Goal: Information Seeking & Learning: Learn about a topic

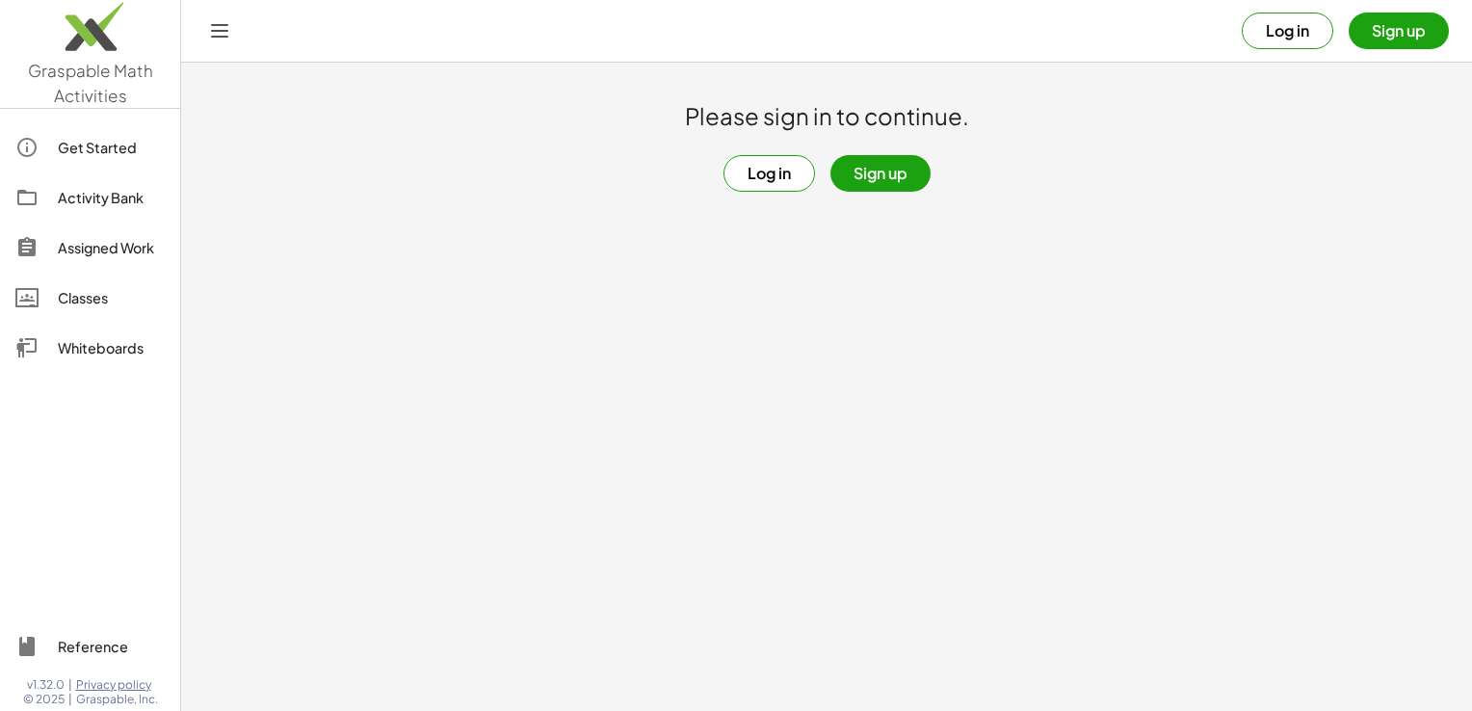
drag, startPoint x: 634, startPoint y: 468, endPoint x: 660, endPoint y: 479, distance: 28.1
click at [643, 472] on main "Please sign in to continue. Log in Sign up" at bounding box center [826, 355] width 1291 height 711
click at [796, 179] on button "Log in" at bounding box center [769, 173] width 92 height 37
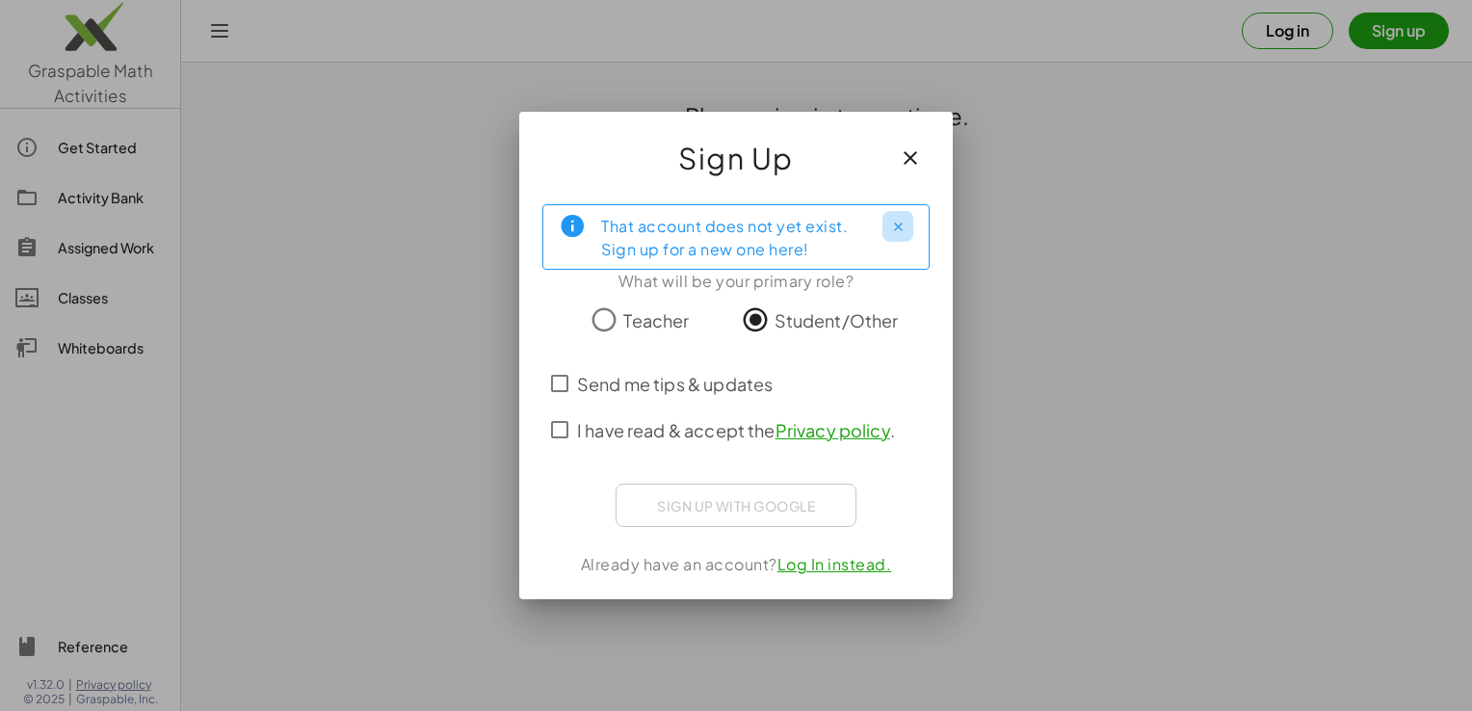
click at [910, 219] on button "Close" at bounding box center [897, 226] width 31 height 31
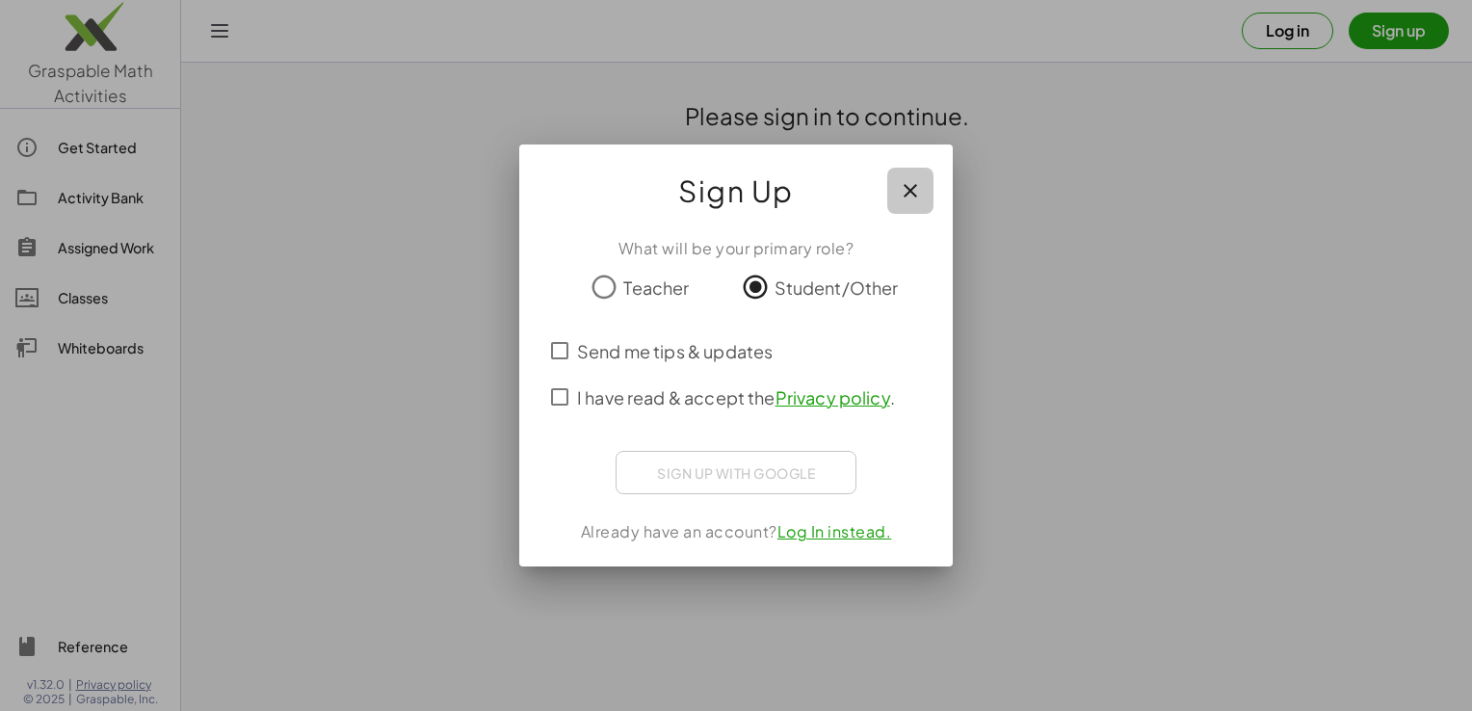
click at [911, 191] on icon "button" at bounding box center [910, 190] width 23 height 23
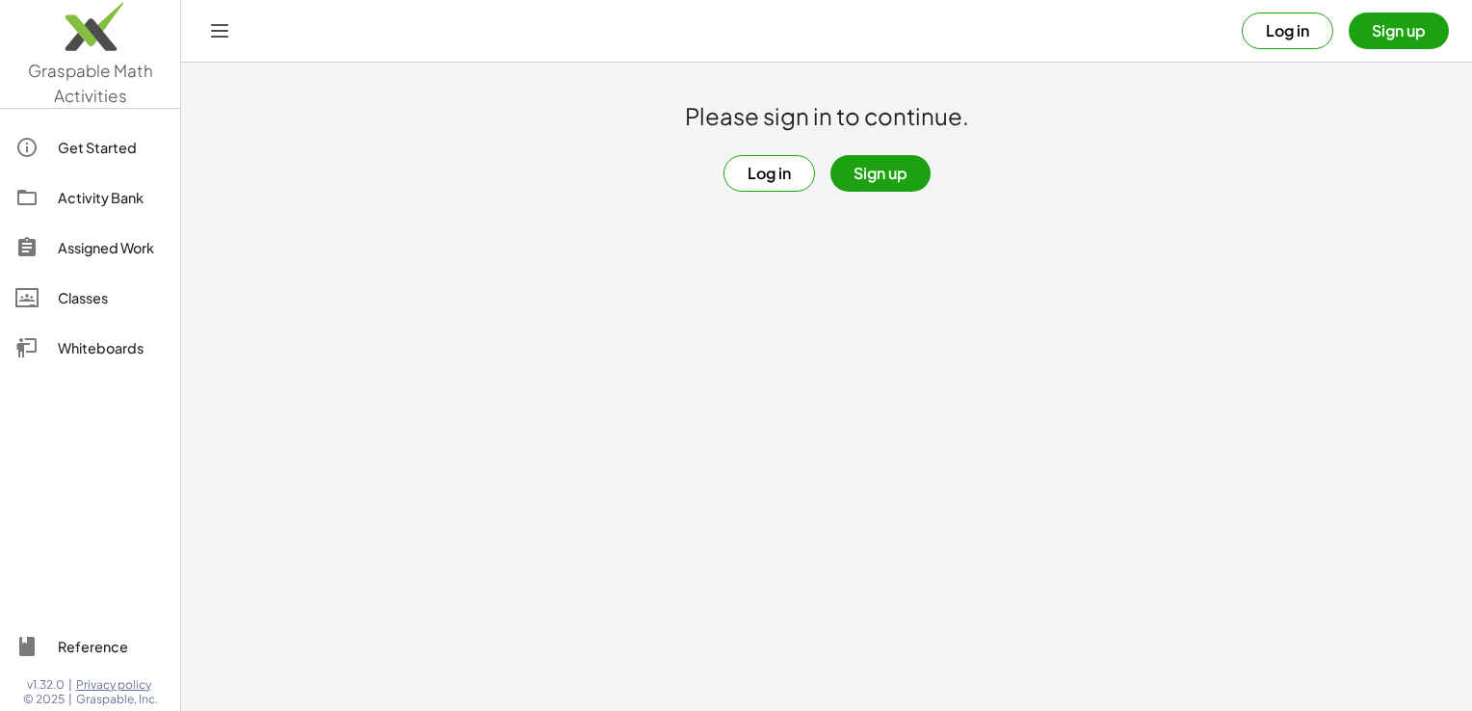
click at [899, 175] on button "Sign up" at bounding box center [880, 173] width 100 height 37
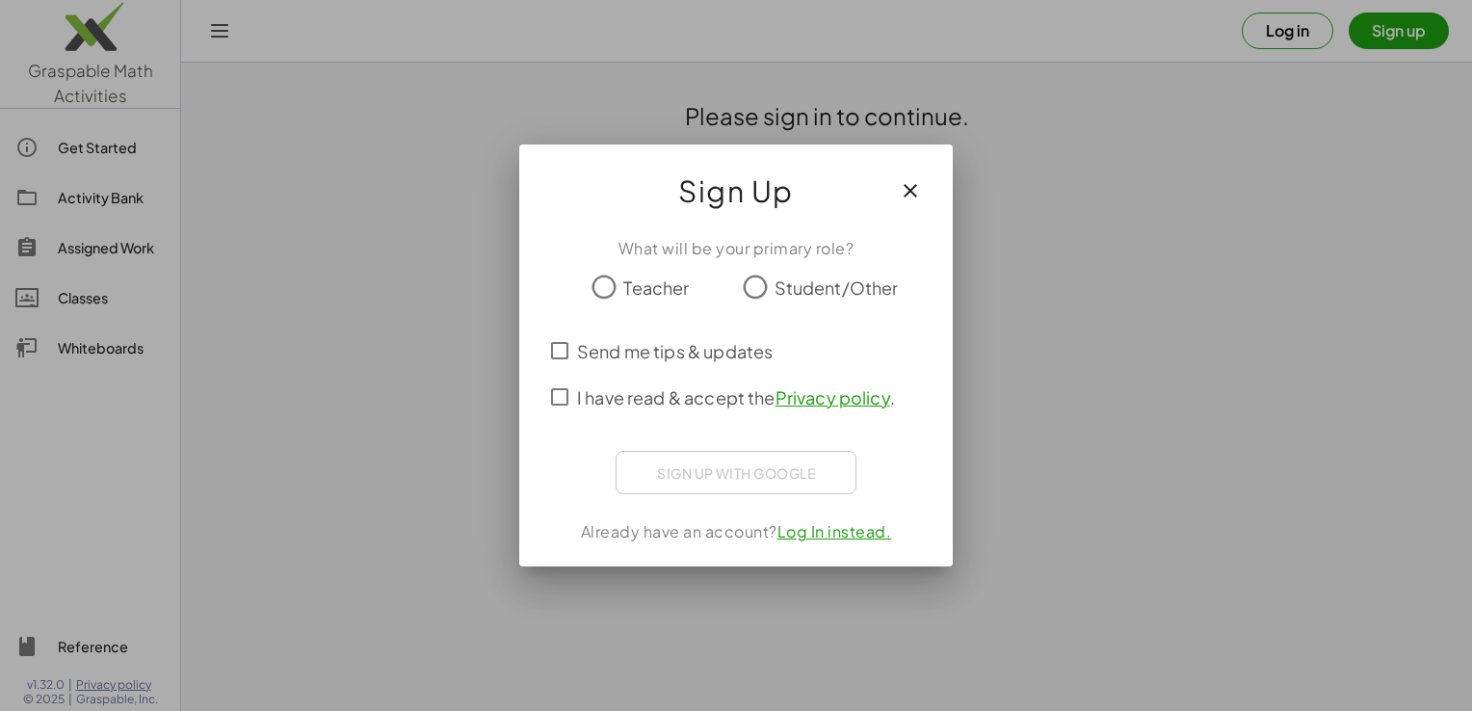
click at [807, 282] on span "Student/Other" at bounding box center [837, 288] width 124 height 26
click at [693, 388] on span "I have read & accept the Privacy policy ." at bounding box center [736, 397] width 318 height 26
click at [688, 353] on span "Send me tips & updates" at bounding box center [675, 351] width 196 height 26
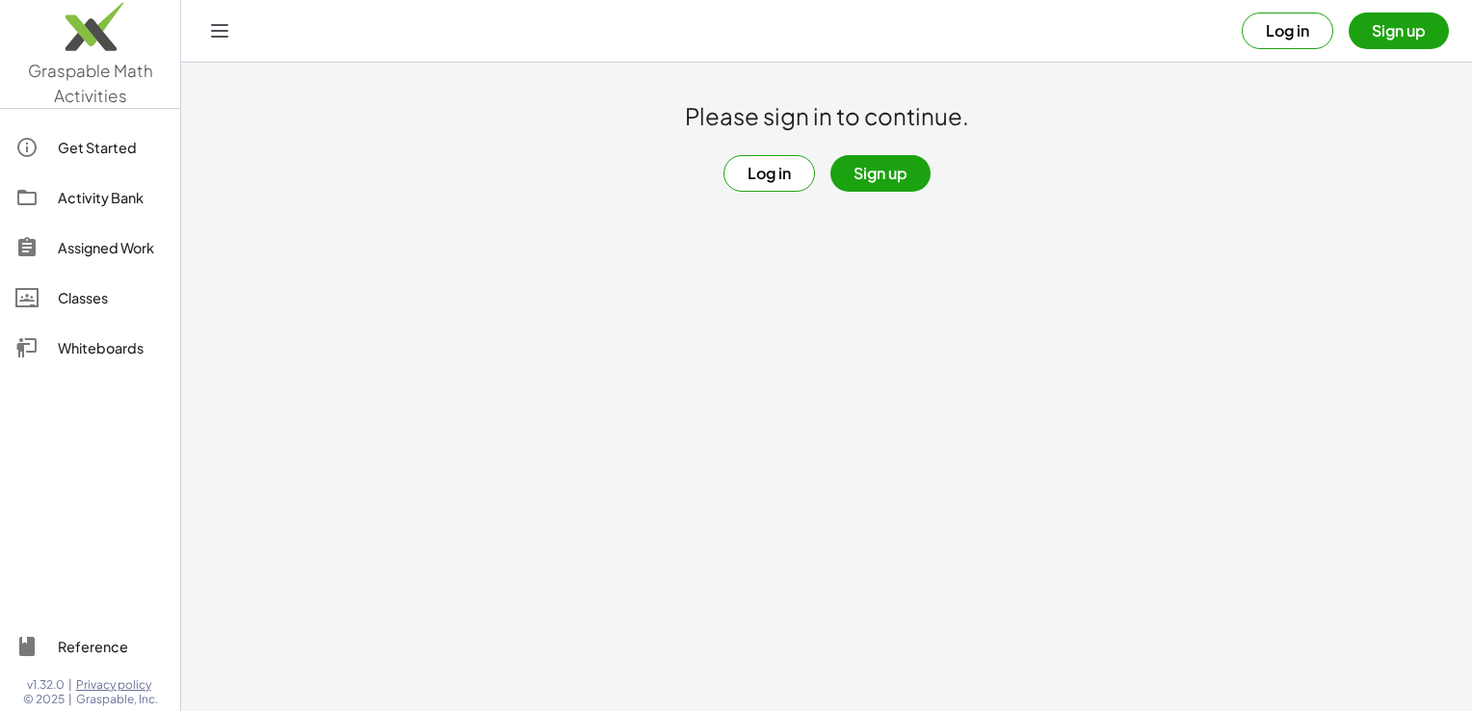
click at [126, 304] on div "Classes" at bounding box center [111, 297] width 107 height 23
click at [107, 250] on div "Assigned Work" at bounding box center [111, 247] width 107 height 23
click at [1299, 26] on button "Log in" at bounding box center [1288, 31] width 92 height 37
click at [137, 153] on div "Get Started" at bounding box center [111, 147] width 107 height 23
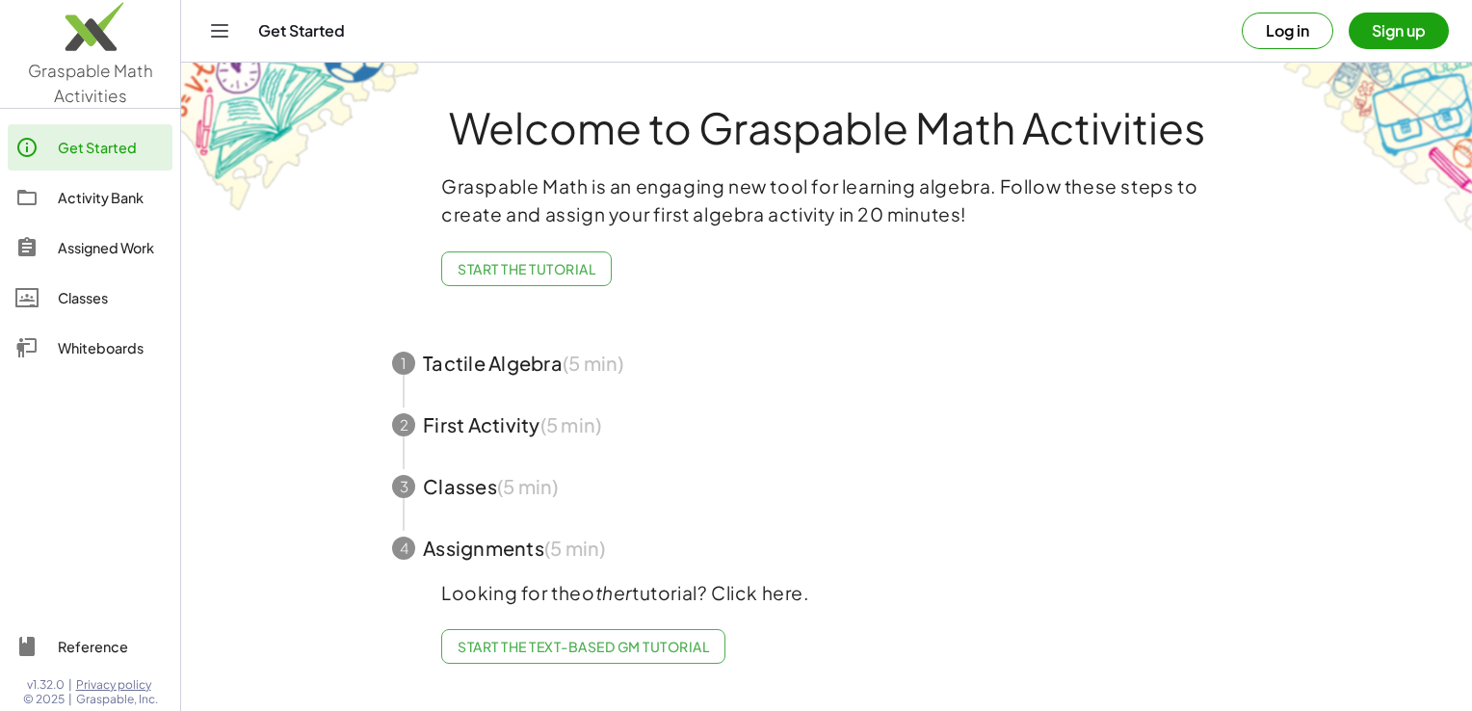
click at [459, 363] on span "button" at bounding box center [826, 363] width 915 height 62
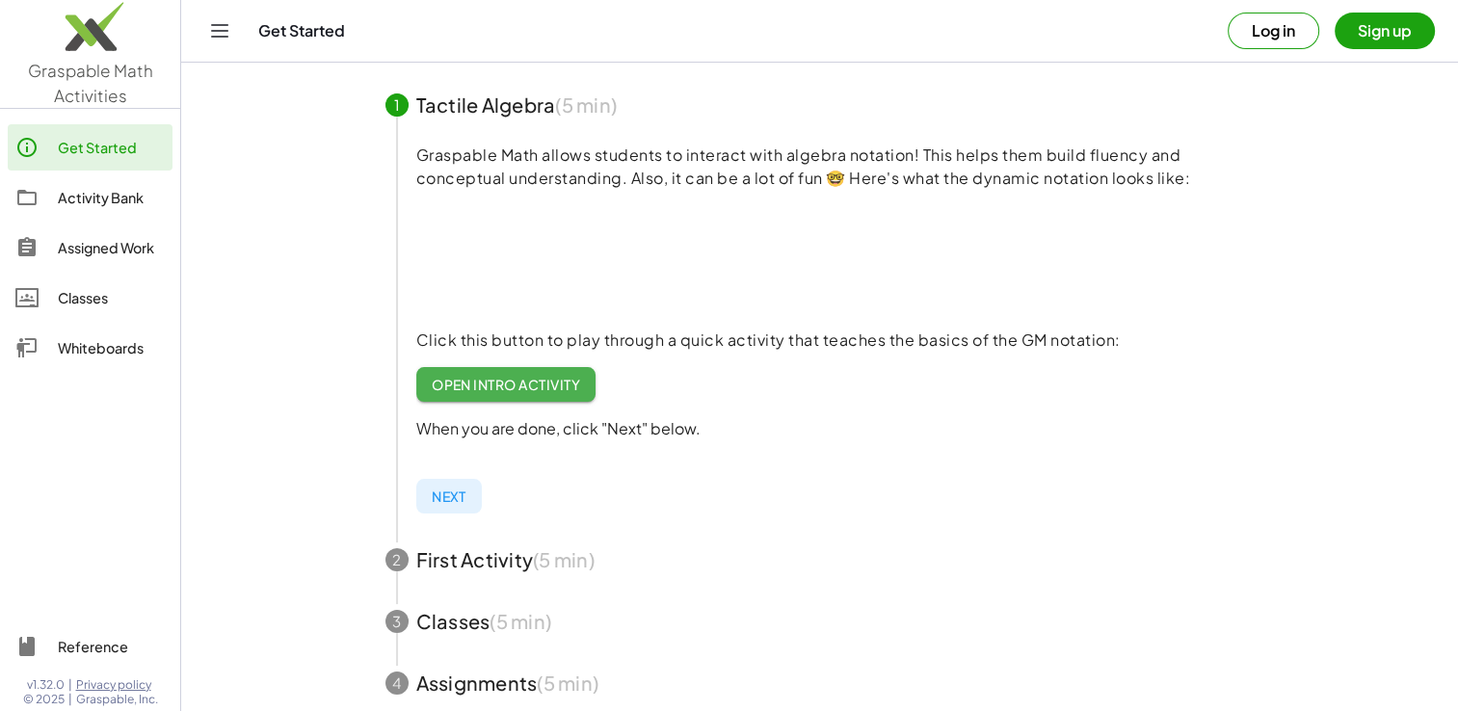
scroll to position [193, 0]
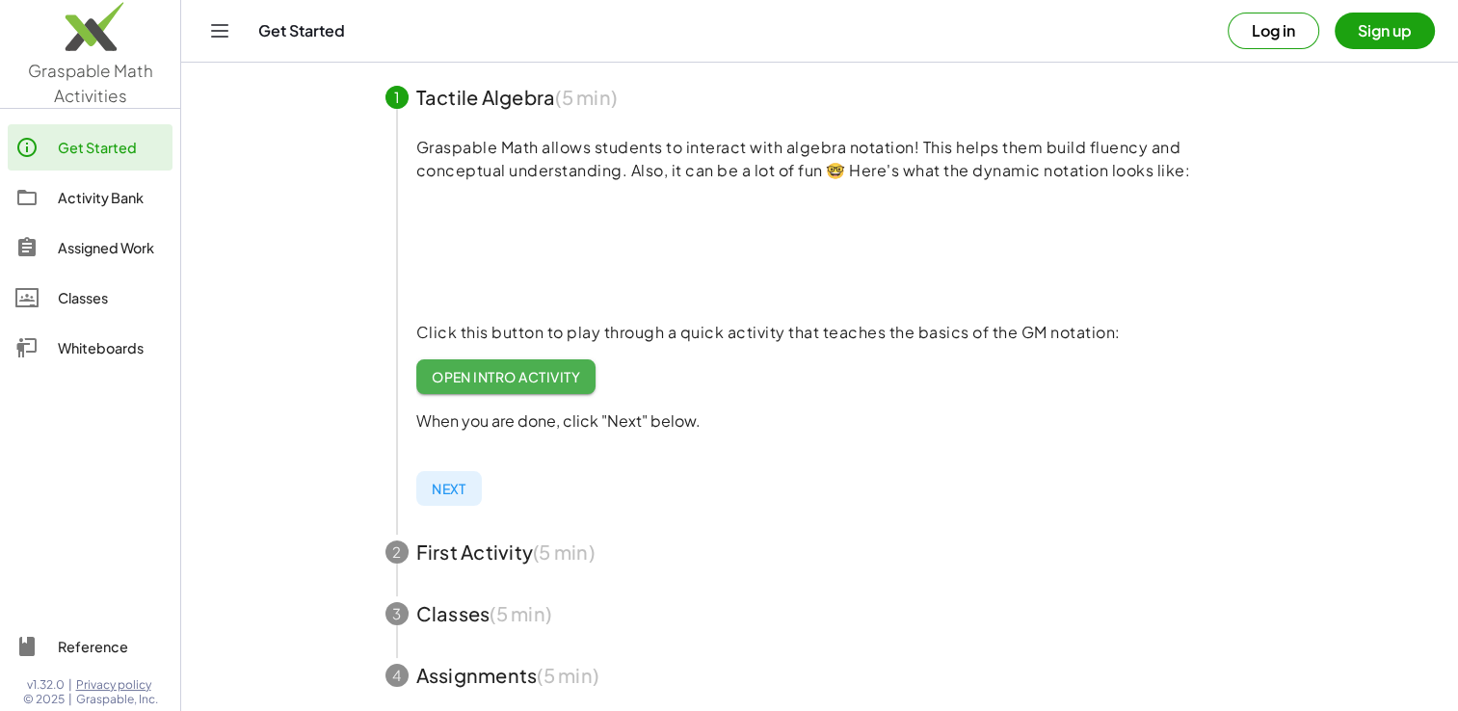
click at [539, 369] on span "Open Intro Activity" at bounding box center [506, 376] width 149 height 17
click at [1271, 25] on button "Log in" at bounding box center [1273, 31] width 92 height 37
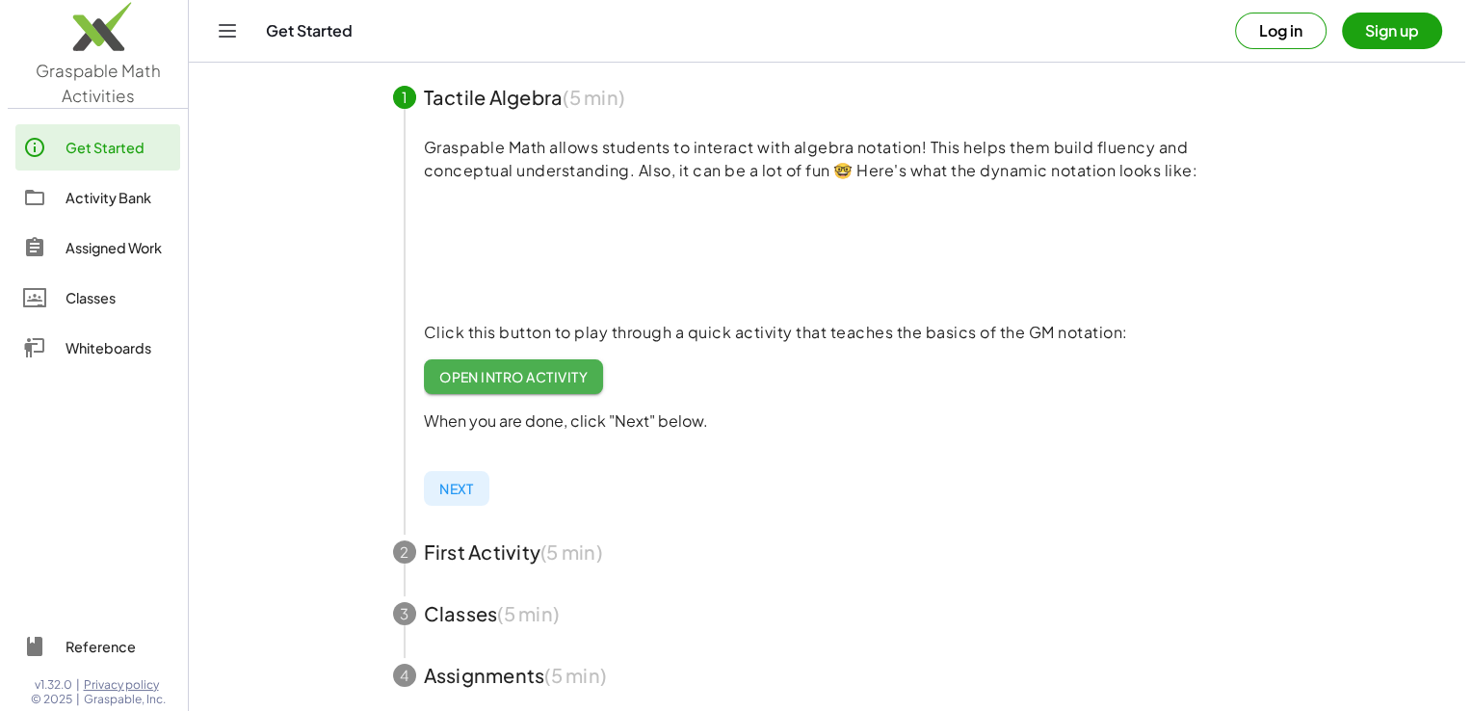
scroll to position [0, 0]
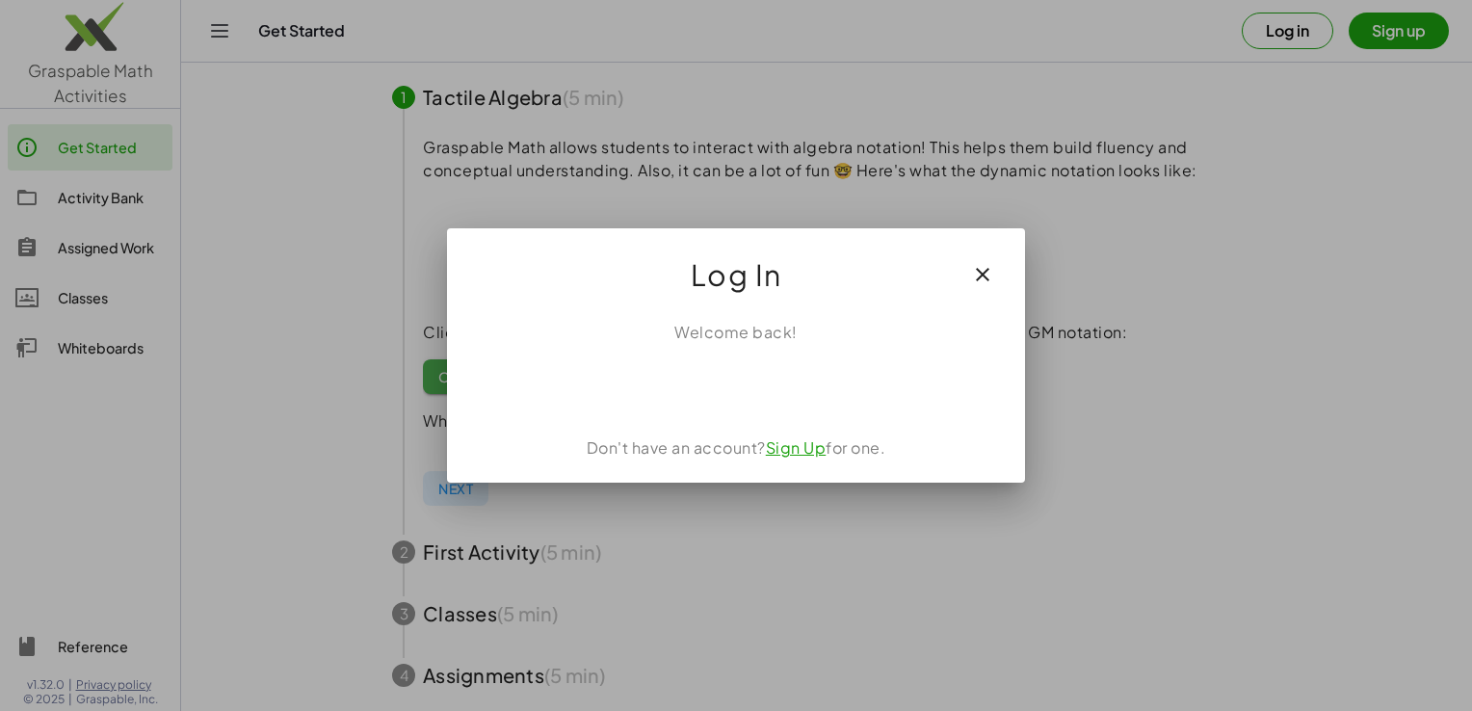
click at [990, 279] on icon "button" at bounding box center [982, 274] width 23 height 23
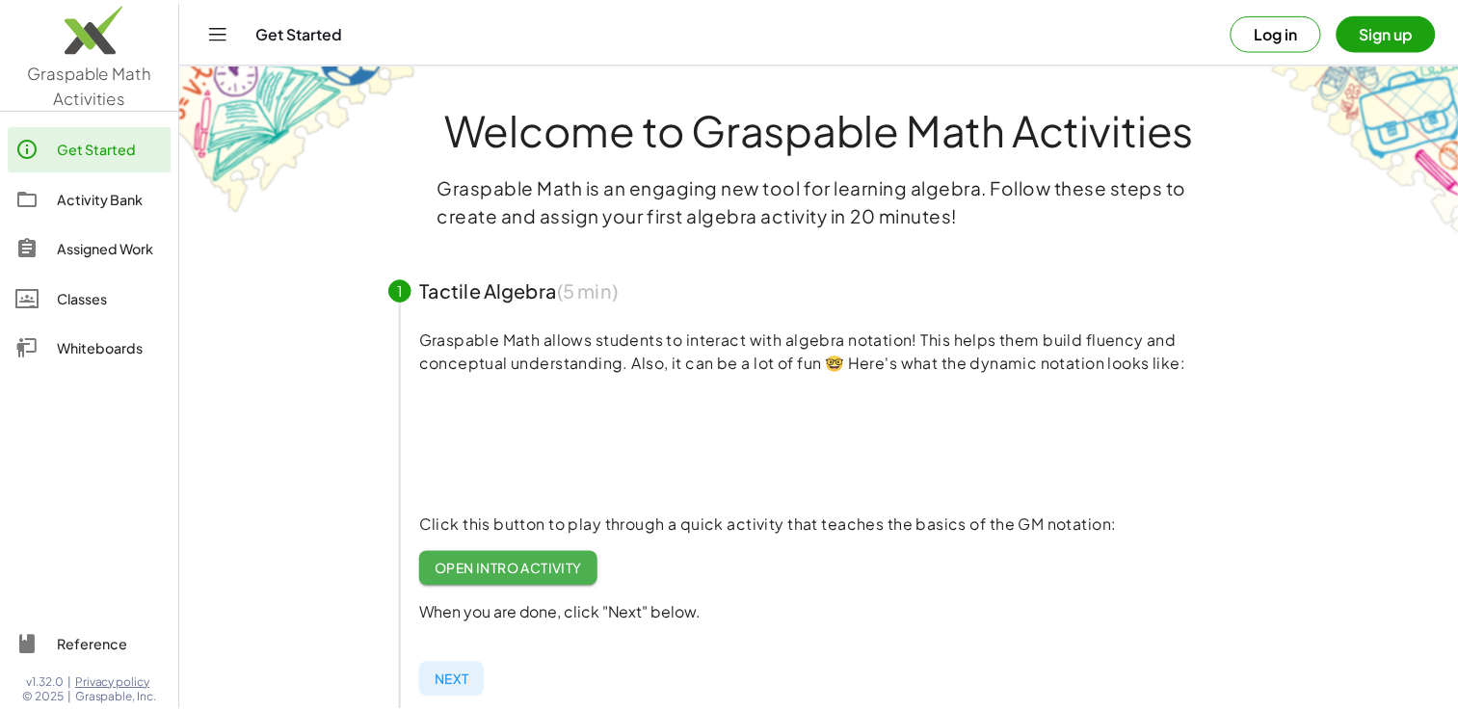
scroll to position [193, 0]
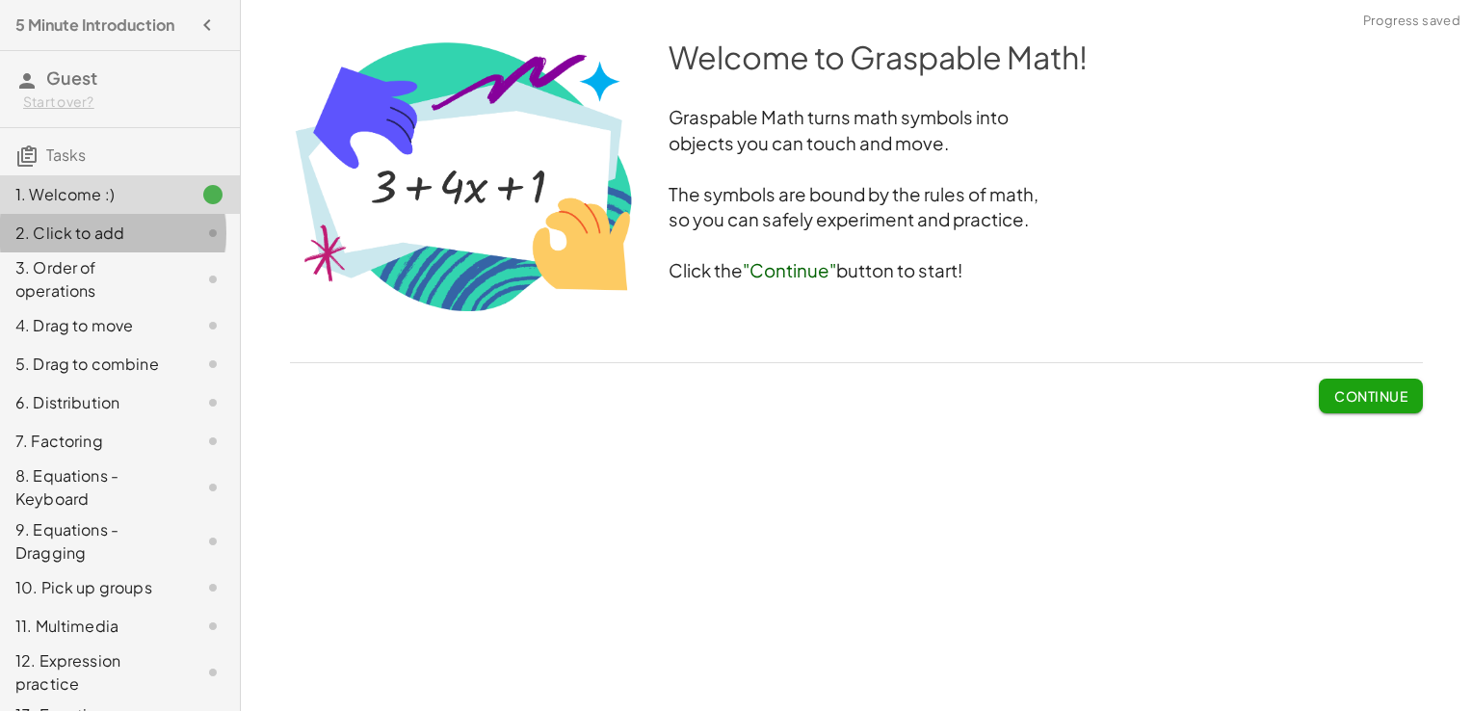
click at [96, 245] on div "2. Click to add" at bounding box center [92, 233] width 155 height 23
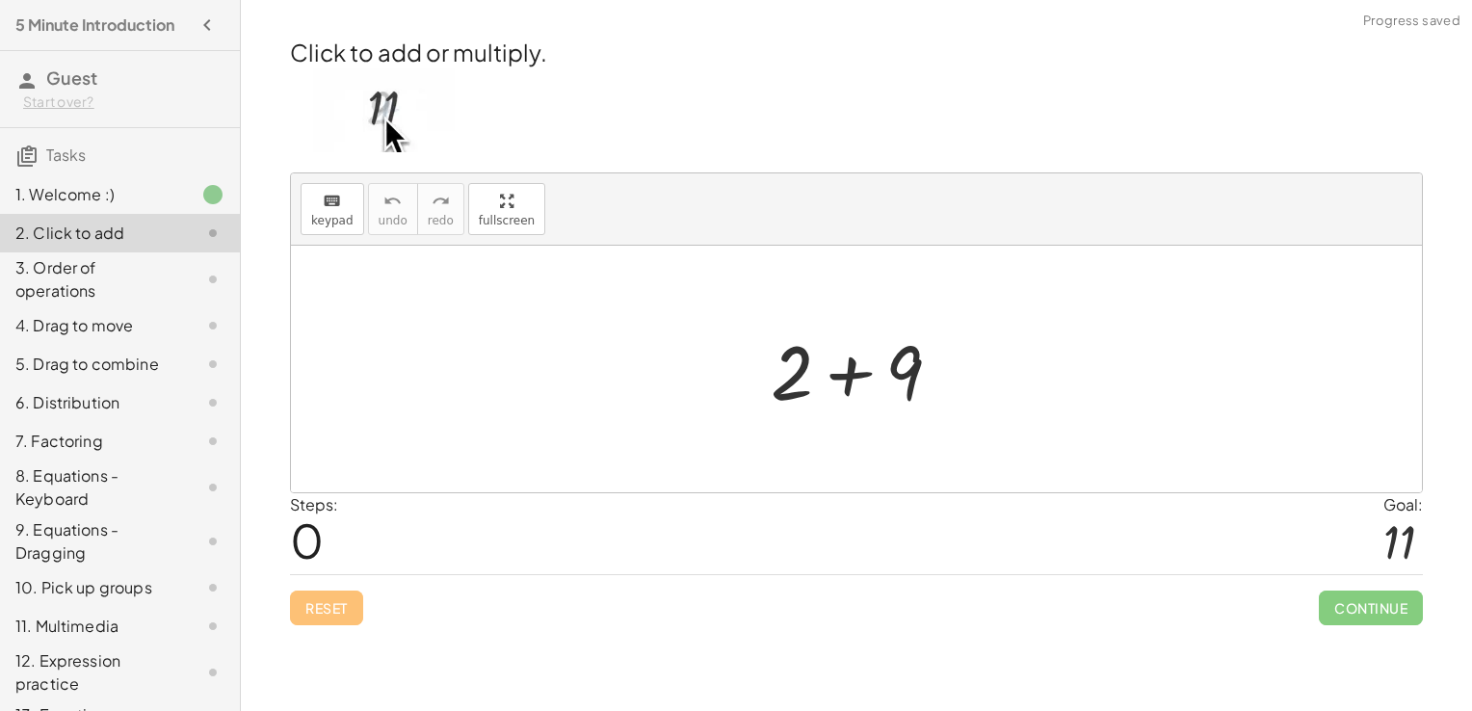
click at [855, 376] on div at bounding box center [863, 369] width 205 height 99
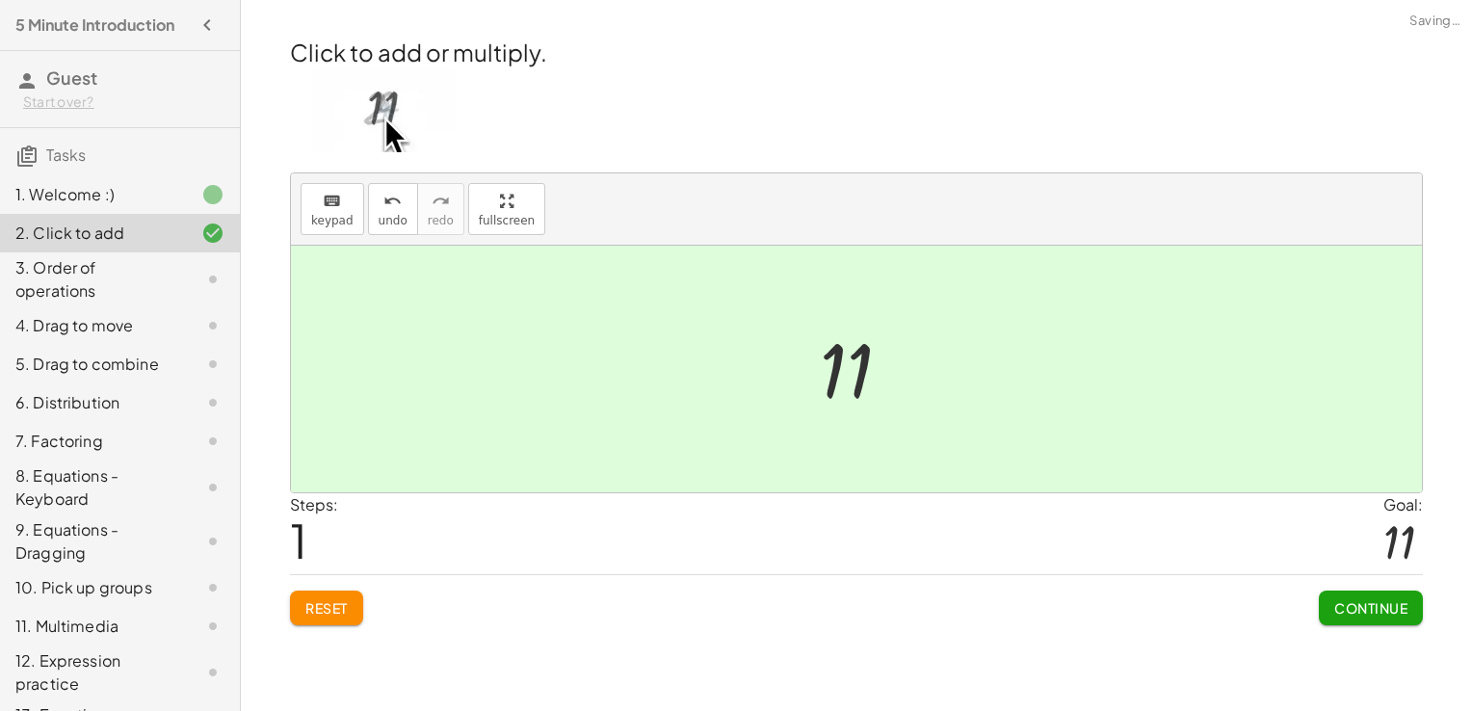
click at [855, 376] on div at bounding box center [863, 369] width 106 height 95
click at [129, 270] on div "3. Order of operations" at bounding box center [92, 279] width 155 height 46
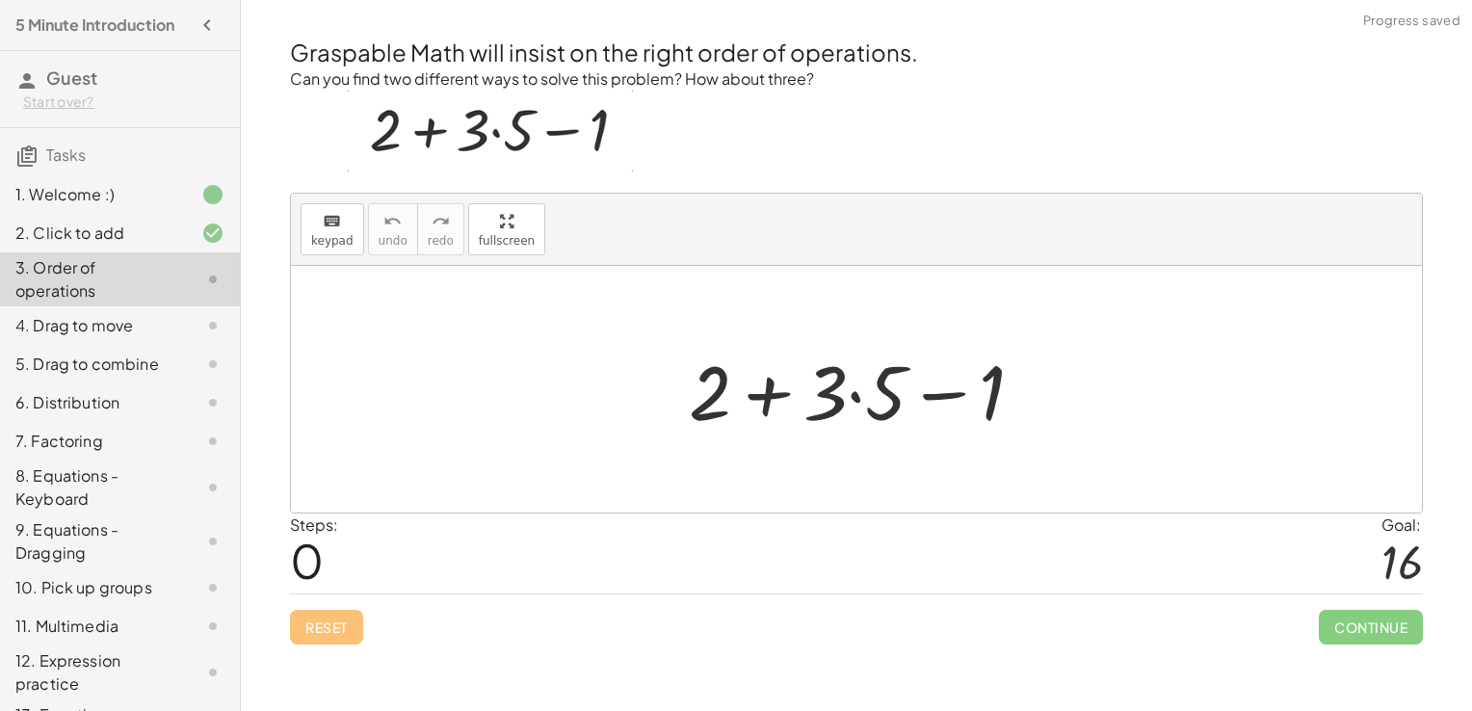
click at [855, 398] on div at bounding box center [864, 389] width 370 height 99
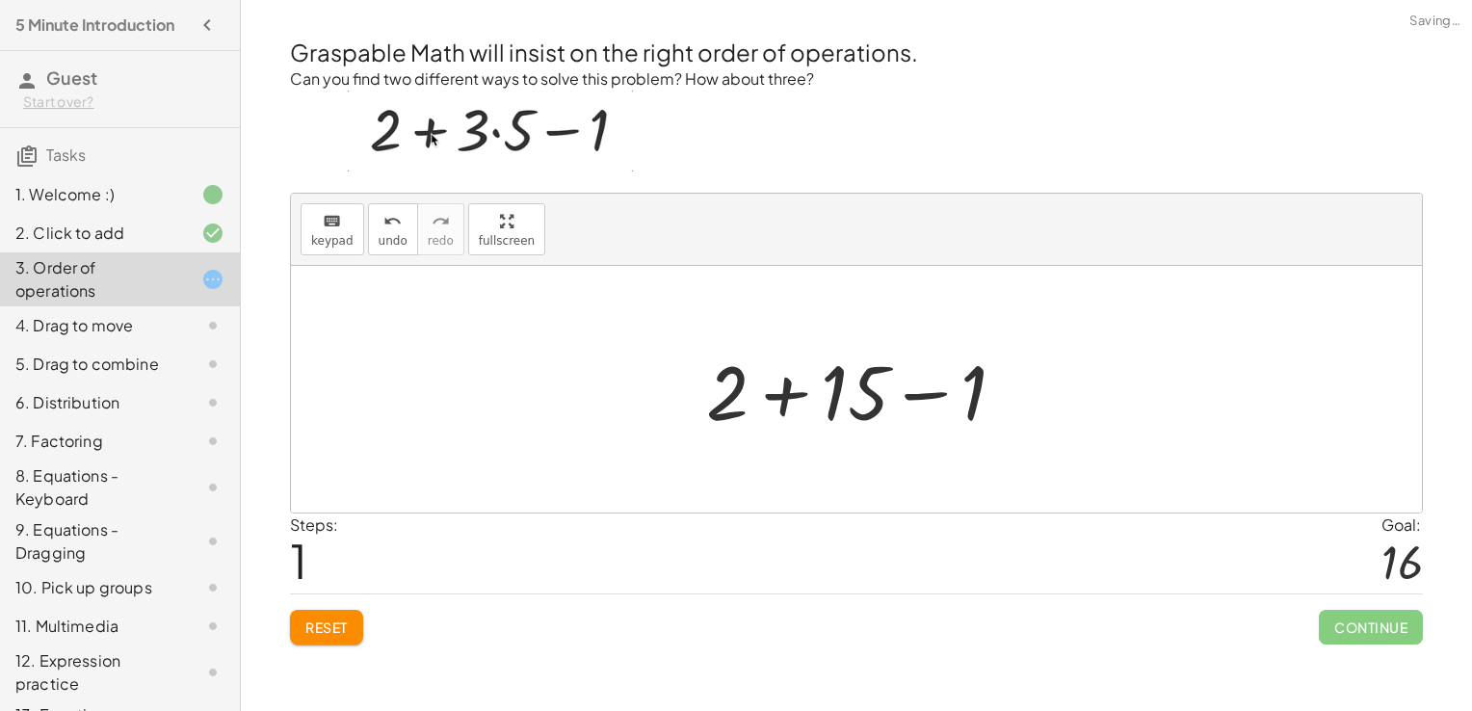
click at [790, 391] on div at bounding box center [864, 389] width 334 height 99
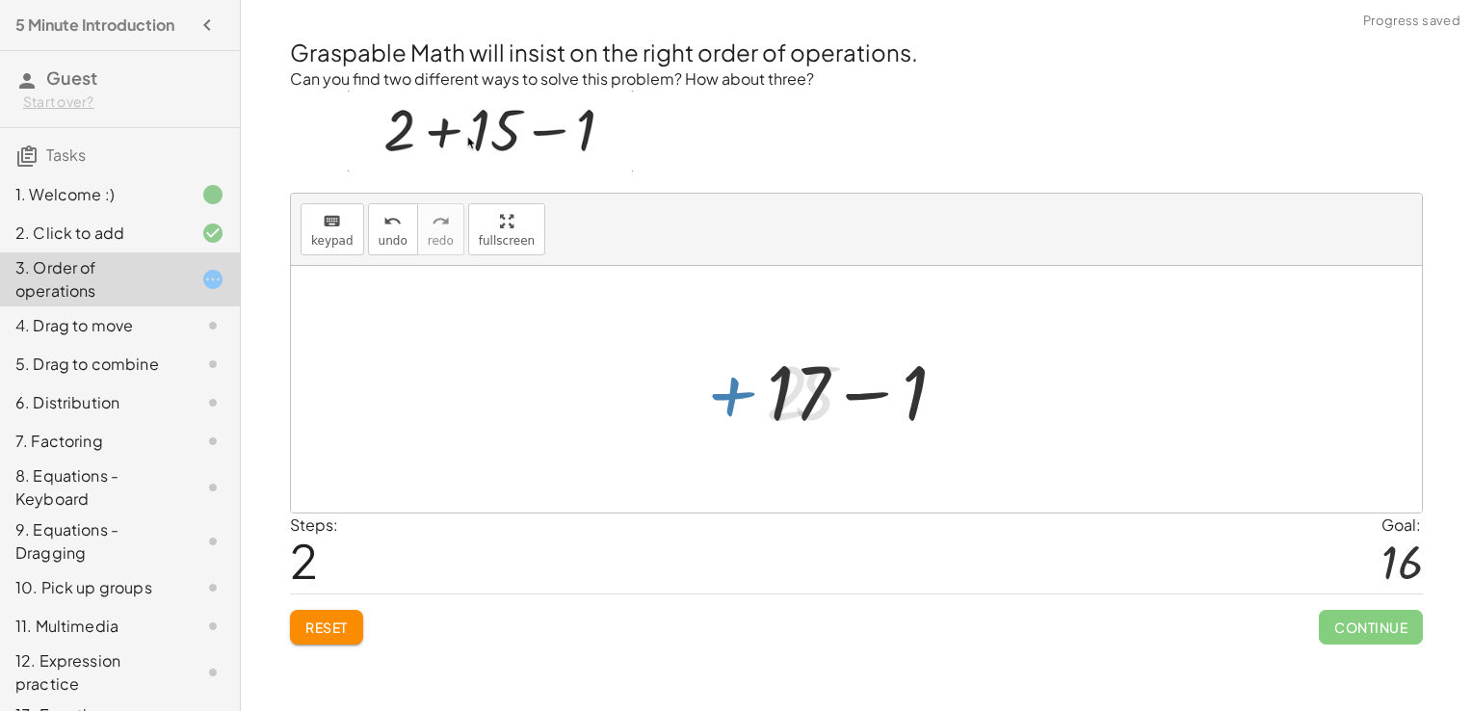
click at [867, 393] on div at bounding box center [864, 389] width 214 height 99
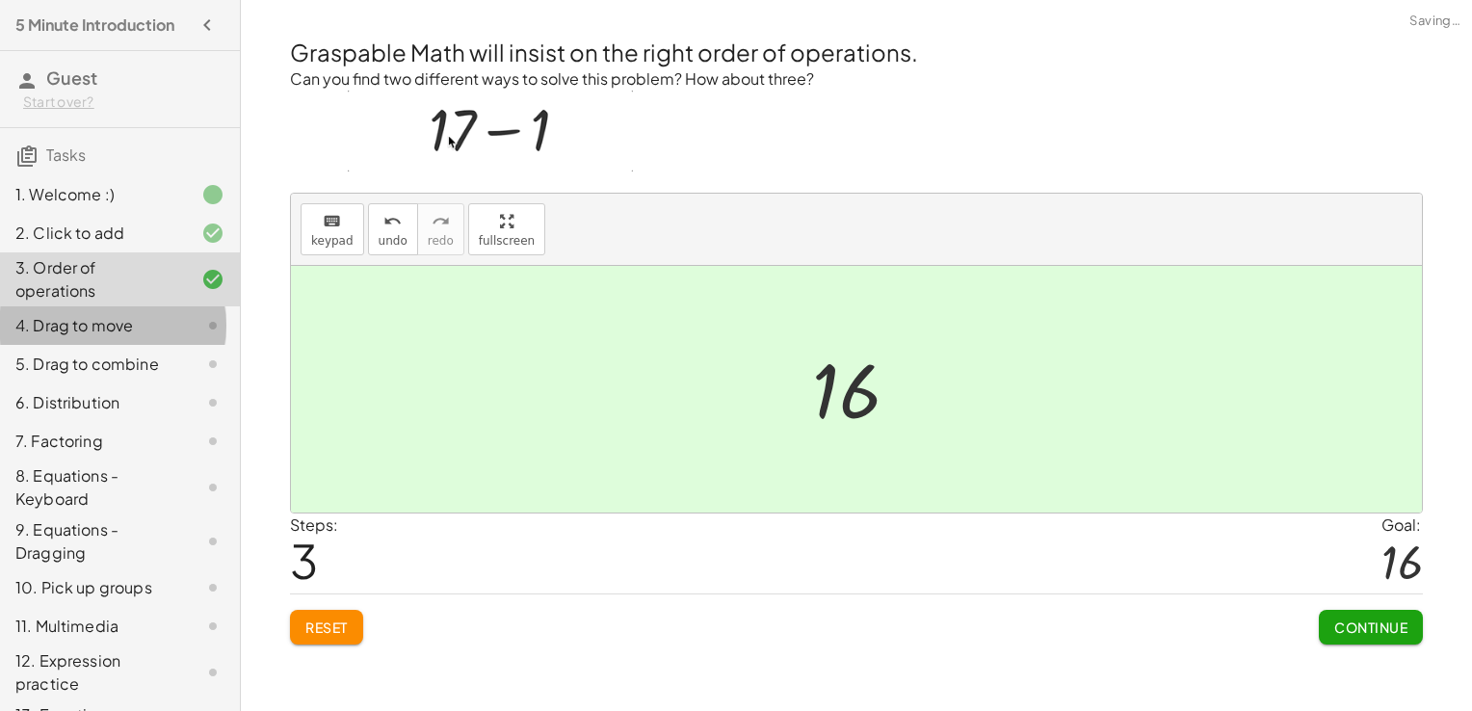
click at [89, 337] on div "4. Drag to move" at bounding box center [92, 325] width 155 height 23
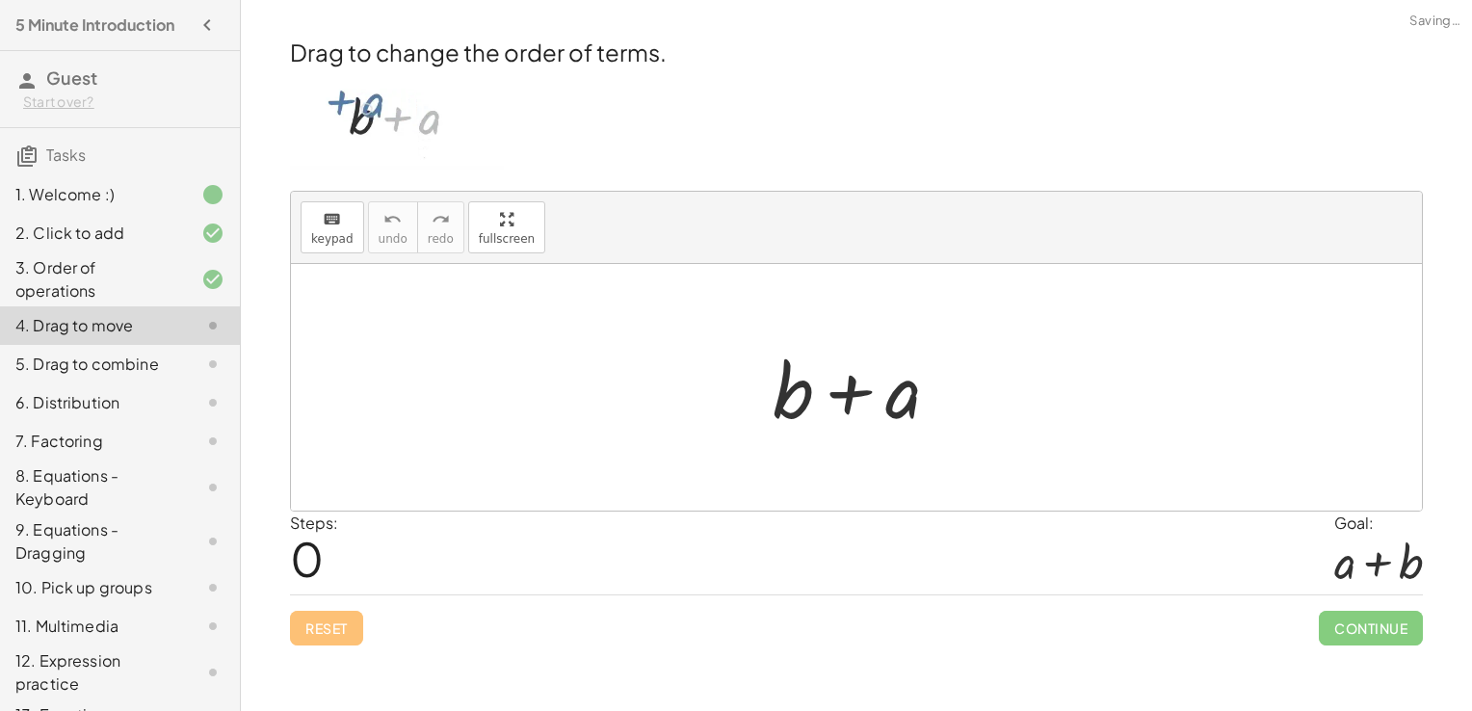
click at [855, 396] on div at bounding box center [863, 387] width 201 height 99
drag, startPoint x: 798, startPoint y: 388, endPoint x: 986, endPoint y: 407, distance: 189.7
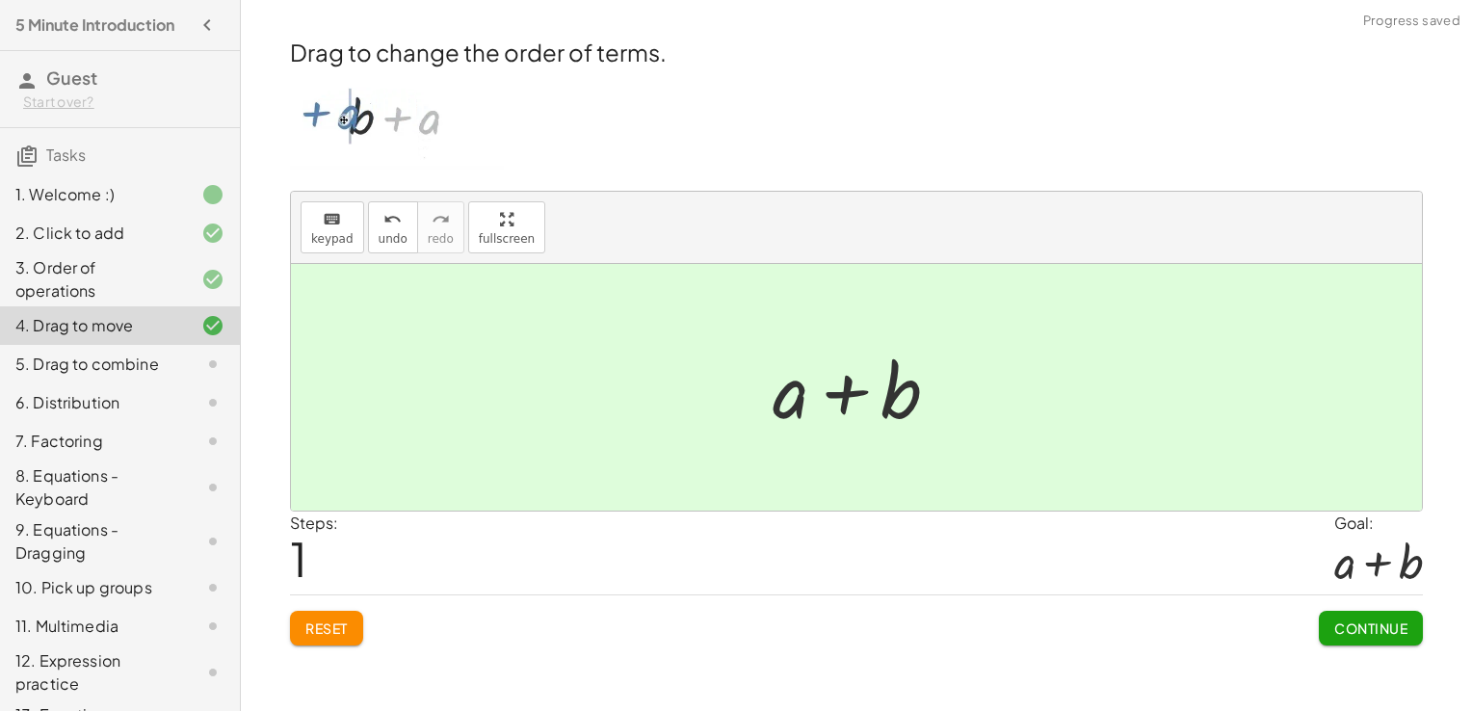
click at [59, 376] on div "5. Drag to combine" at bounding box center [92, 364] width 155 height 23
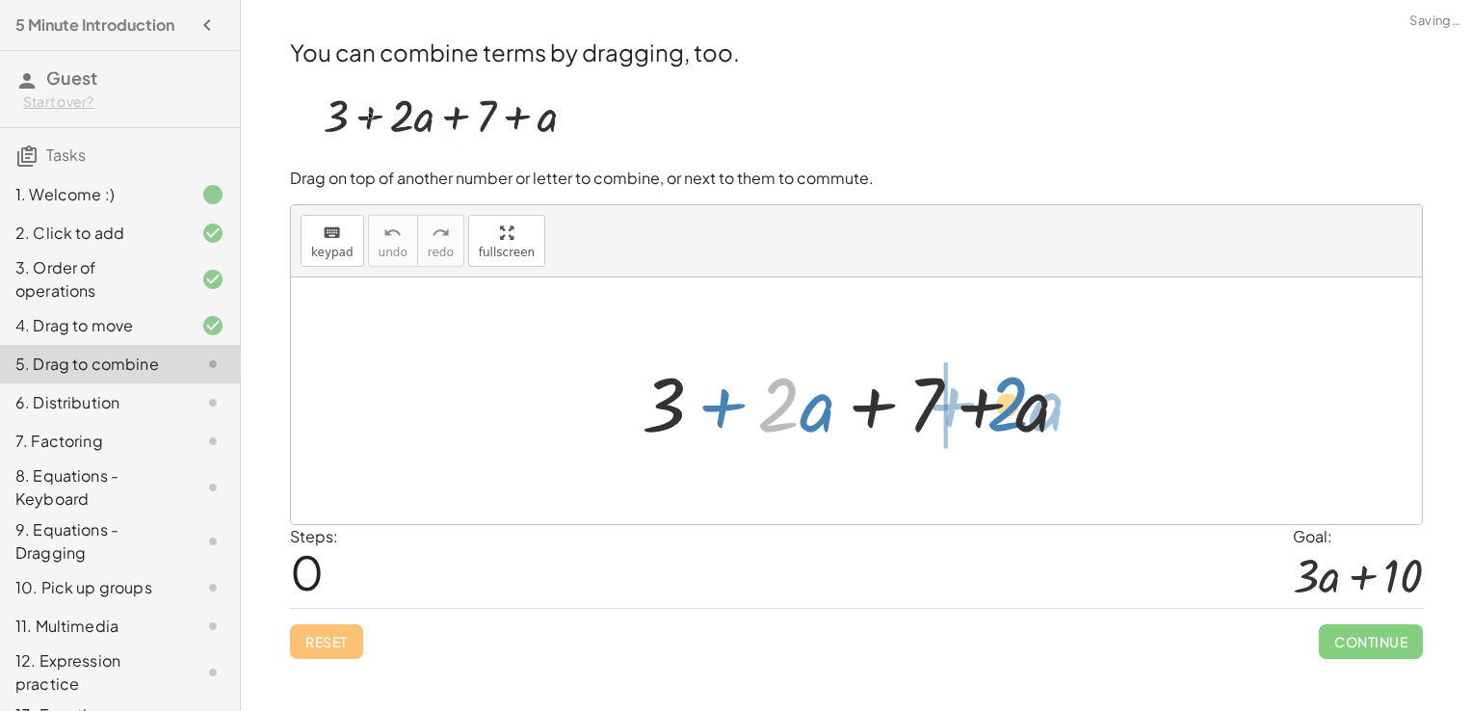
drag, startPoint x: 801, startPoint y: 414, endPoint x: 1028, endPoint y: 410, distance: 227.4
click at [1028, 410] on div at bounding box center [863, 401] width 463 height 99
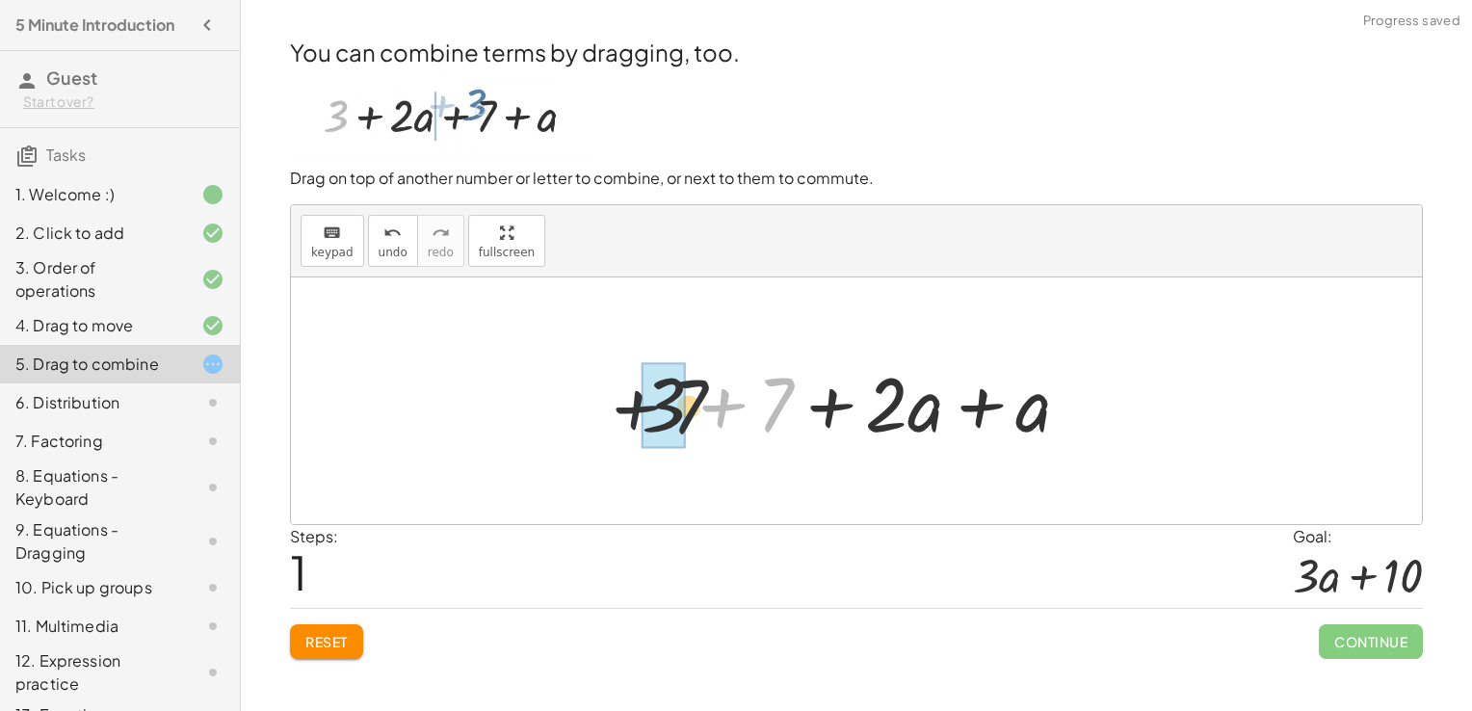
drag, startPoint x: 727, startPoint y: 412, endPoint x: 664, endPoint y: 412, distance: 63.6
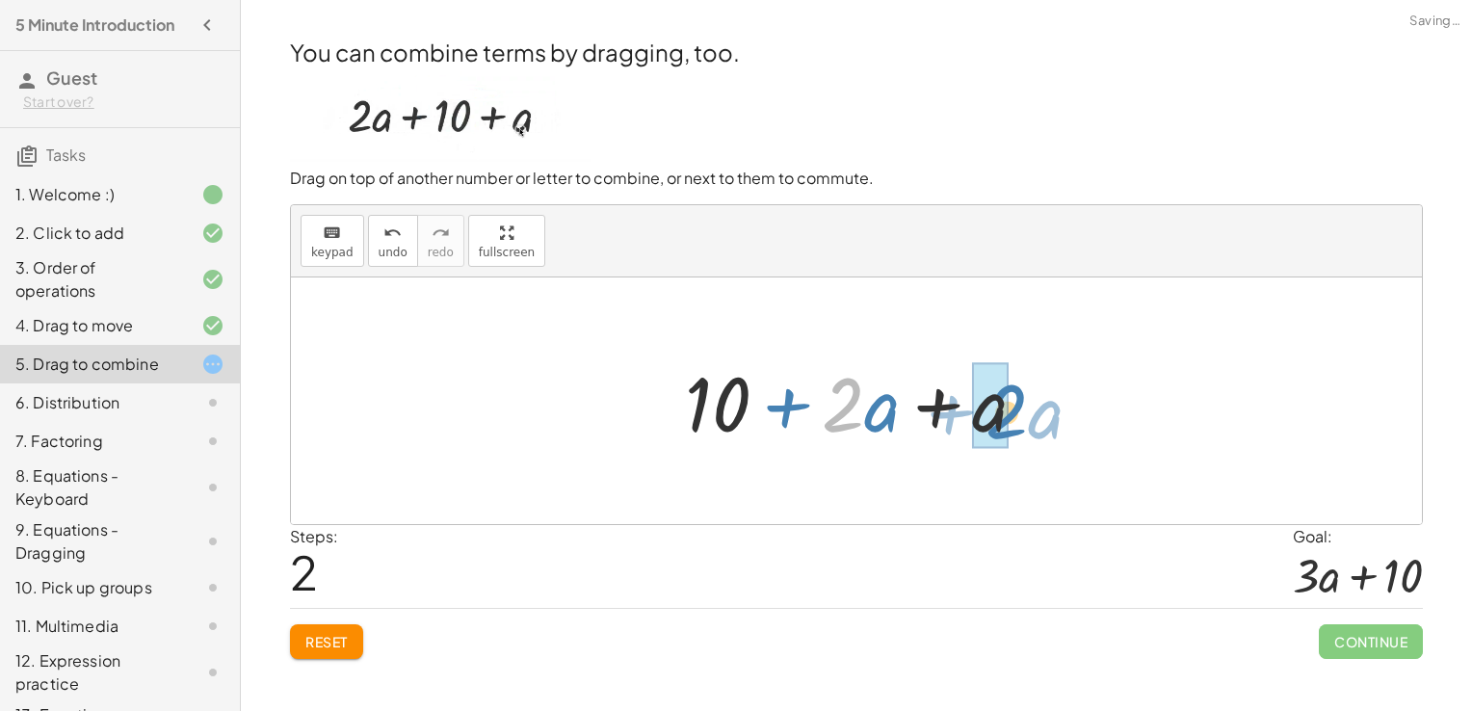
drag, startPoint x: 875, startPoint y: 419, endPoint x: 1018, endPoint y: 415, distance: 143.6
click at [1018, 415] on div at bounding box center [863, 401] width 377 height 99
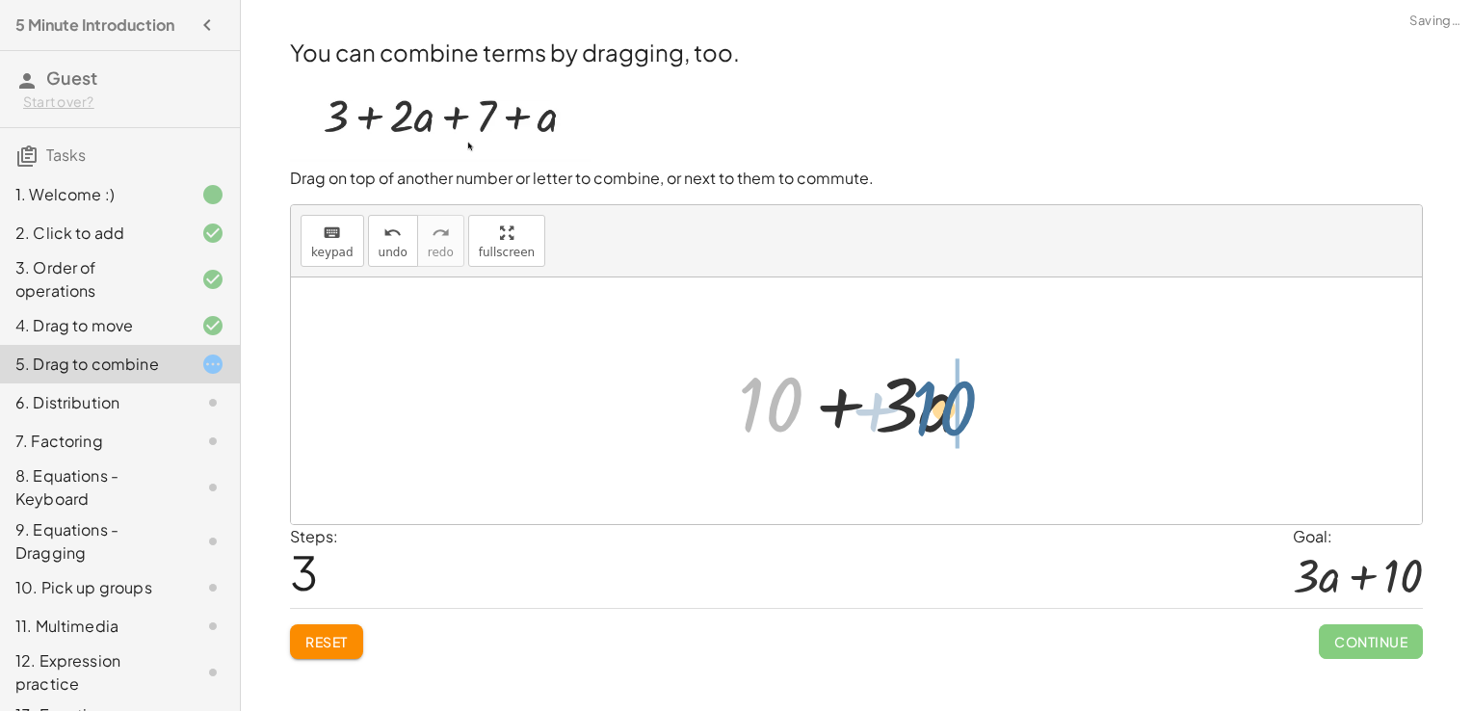
drag, startPoint x: 776, startPoint y: 399, endPoint x: 927, endPoint y: 403, distance: 151.3
click at [927, 403] on div at bounding box center [863, 401] width 271 height 99
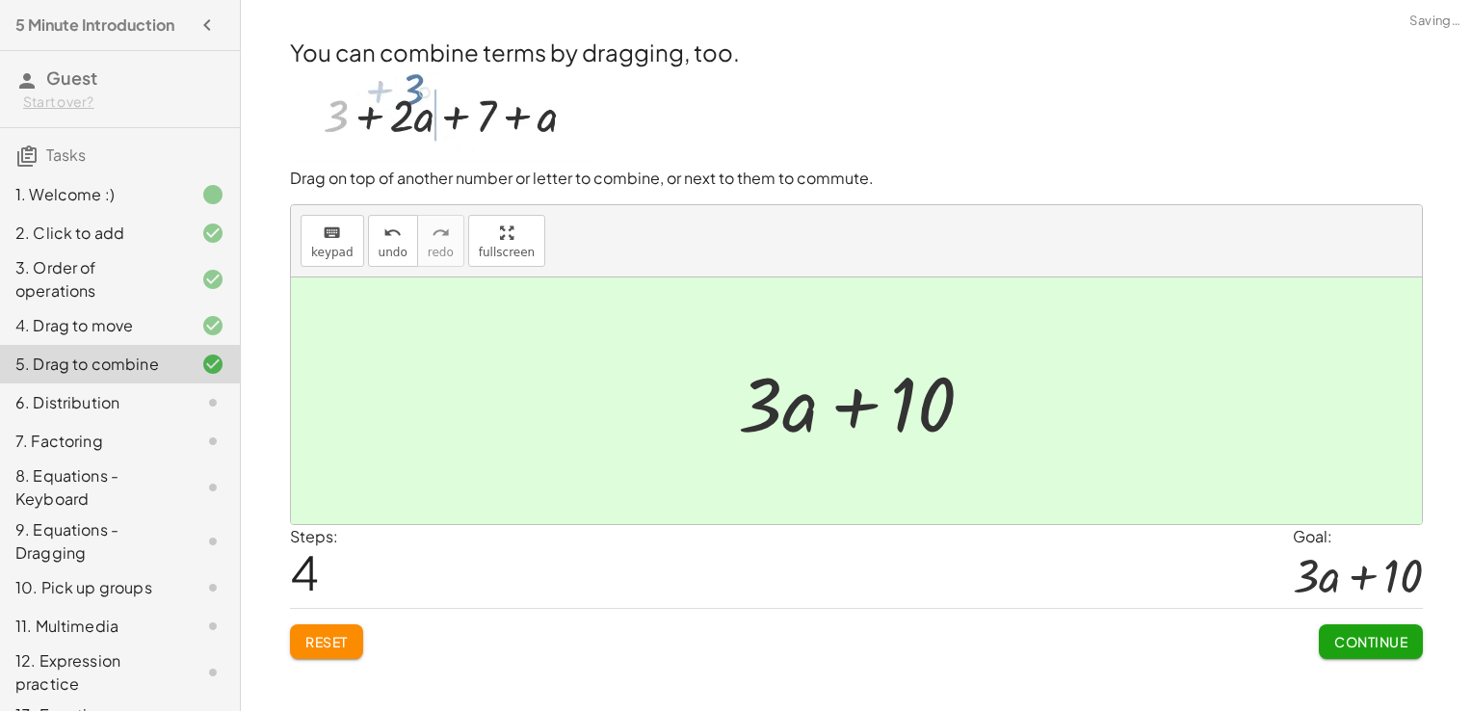
click at [171, 414] on div at bounding box center [198, 402] width 54 height 23
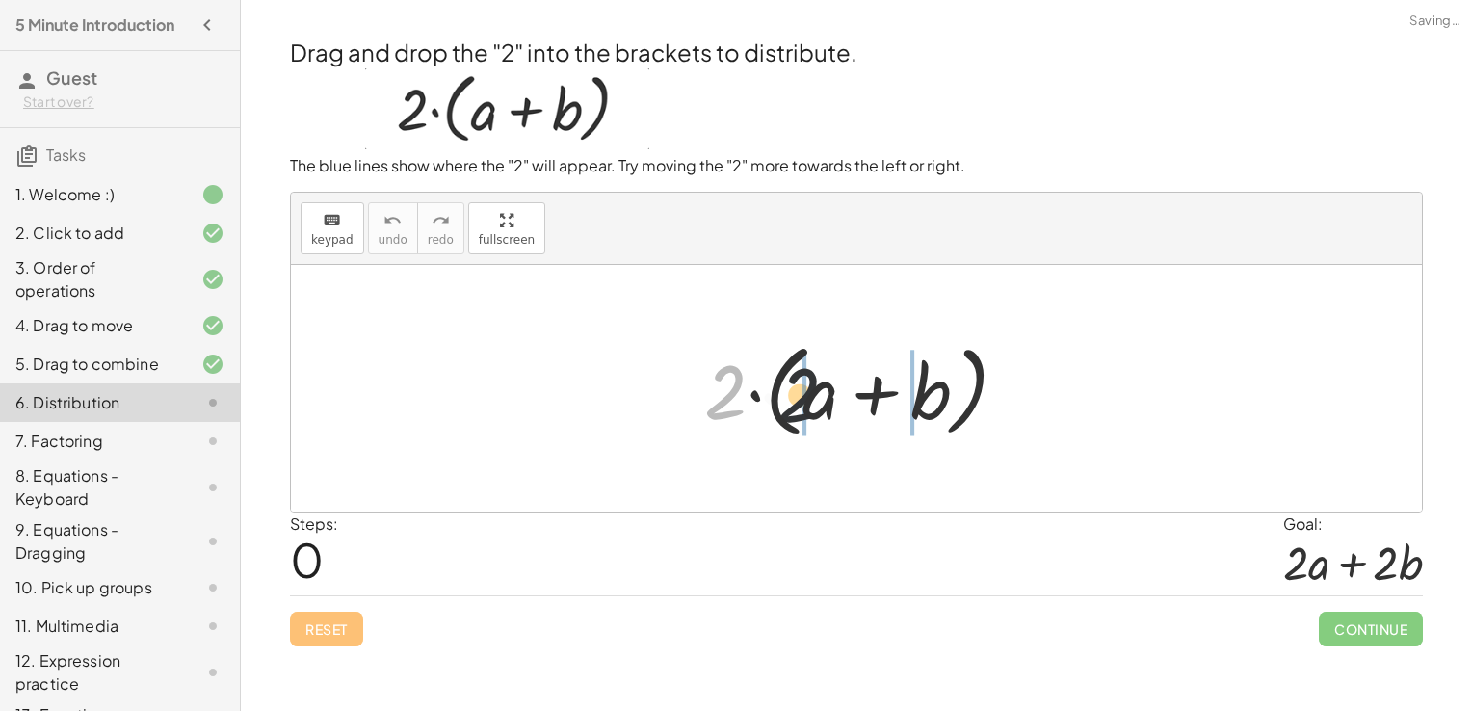
drag, startPoint x: 723, startPoint y: 392, endPoint x: 807, endPoint y: 390, distance: 84.8
click at [807, 391] on div at bounding box center [864, 388] width 338 height 111
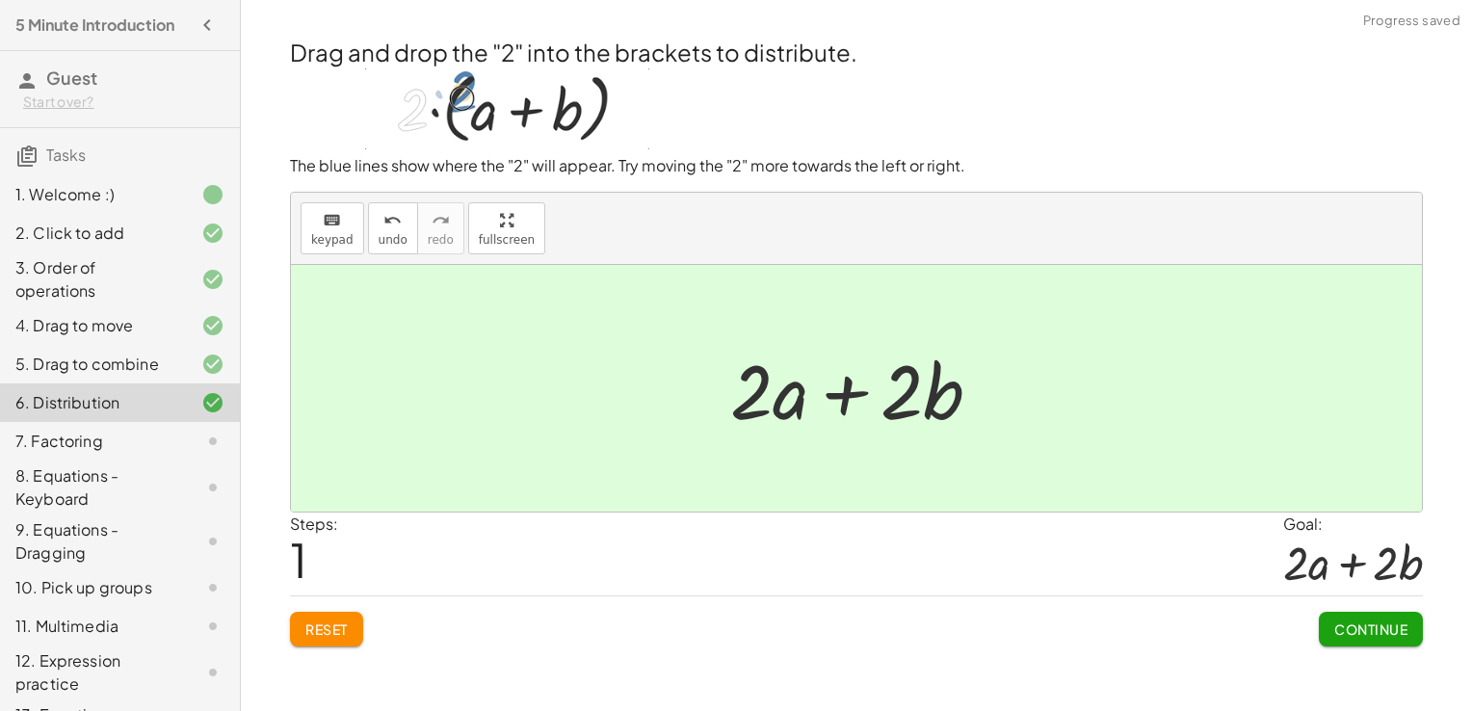
click at [131, 453] on div "7. Factoring" at bounding box center [92, 441] width 155 height 23
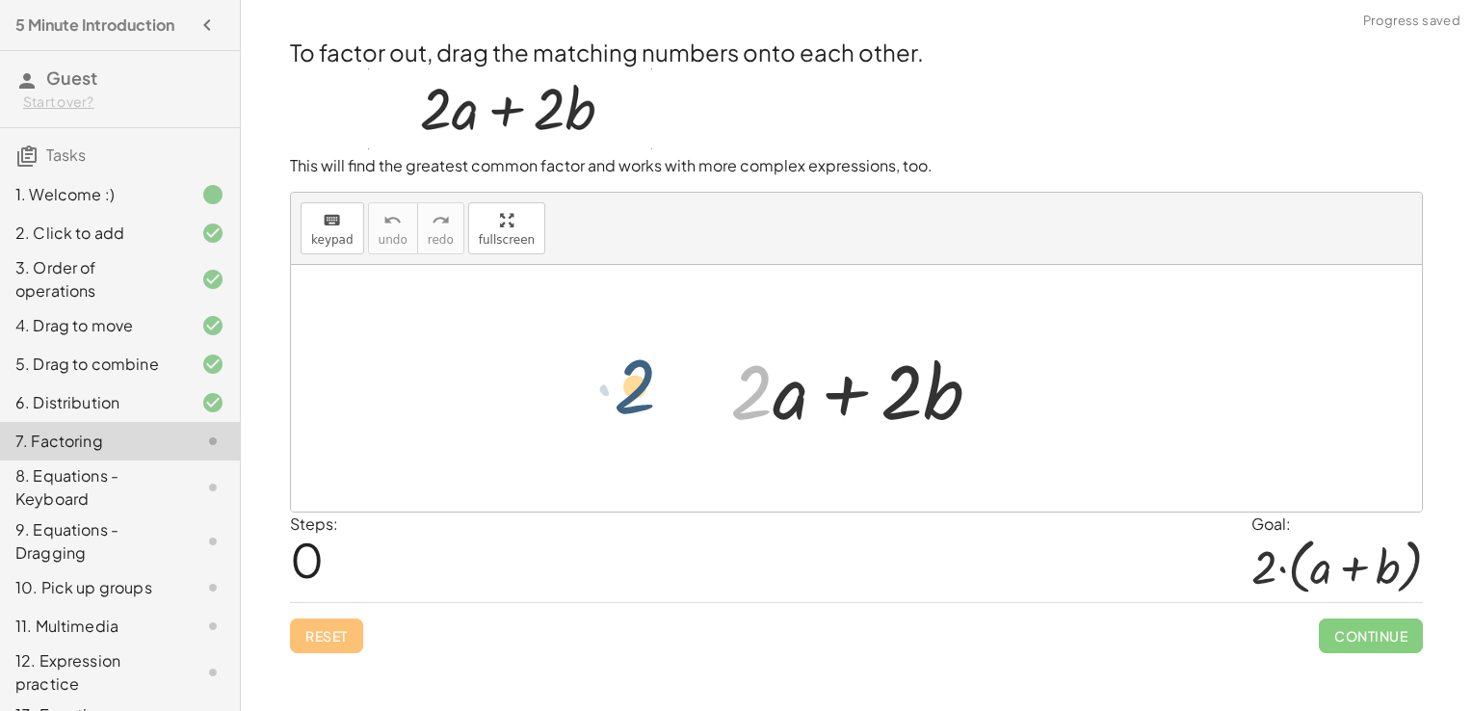
drag, startPoint x: 761, startPoint y: 395, endPoint x: 641, endPoint y: 390, distance: 120.5
drag, startPoint x: 794, startPoint y: 398, endPoint x: 926, endPoint y: 389, distance: 132.3
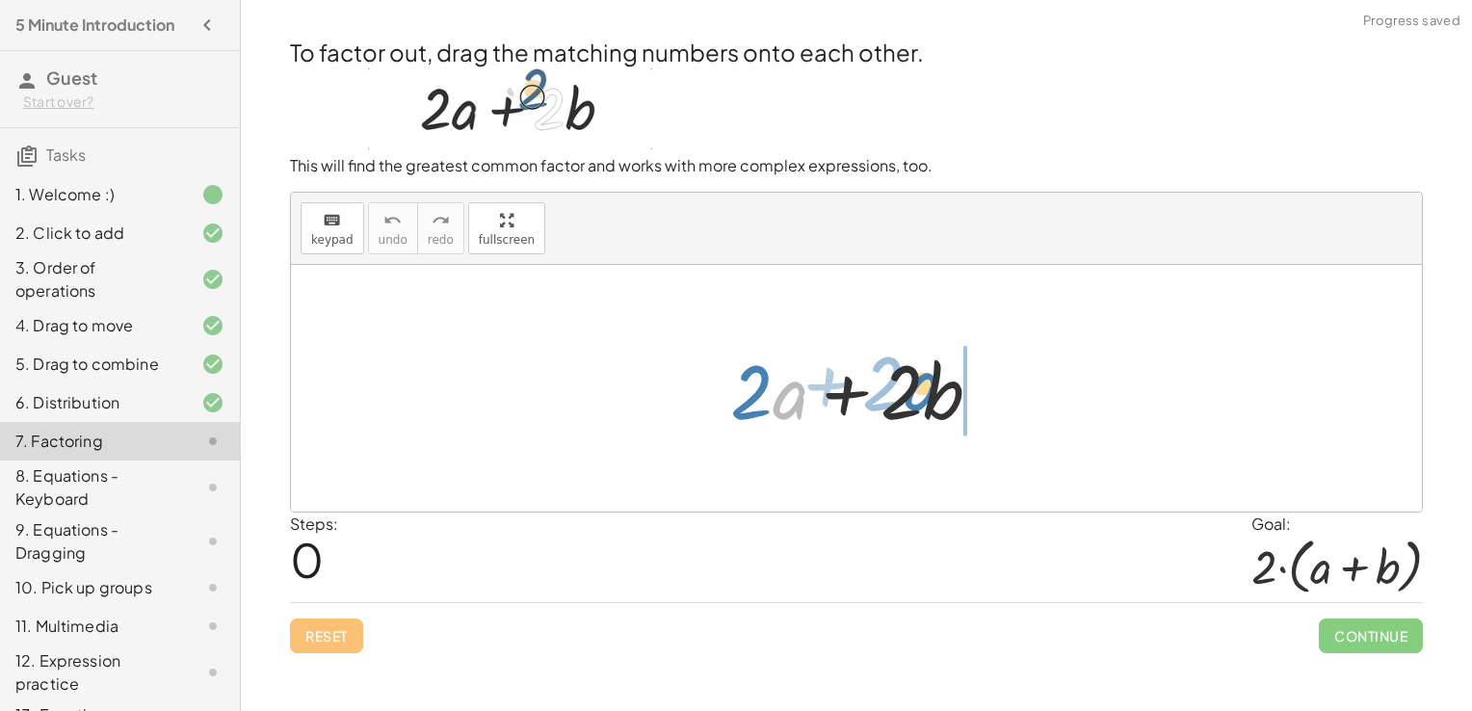
click at [926, 389] on div at bounding box center [864, 388] width 286 height 99
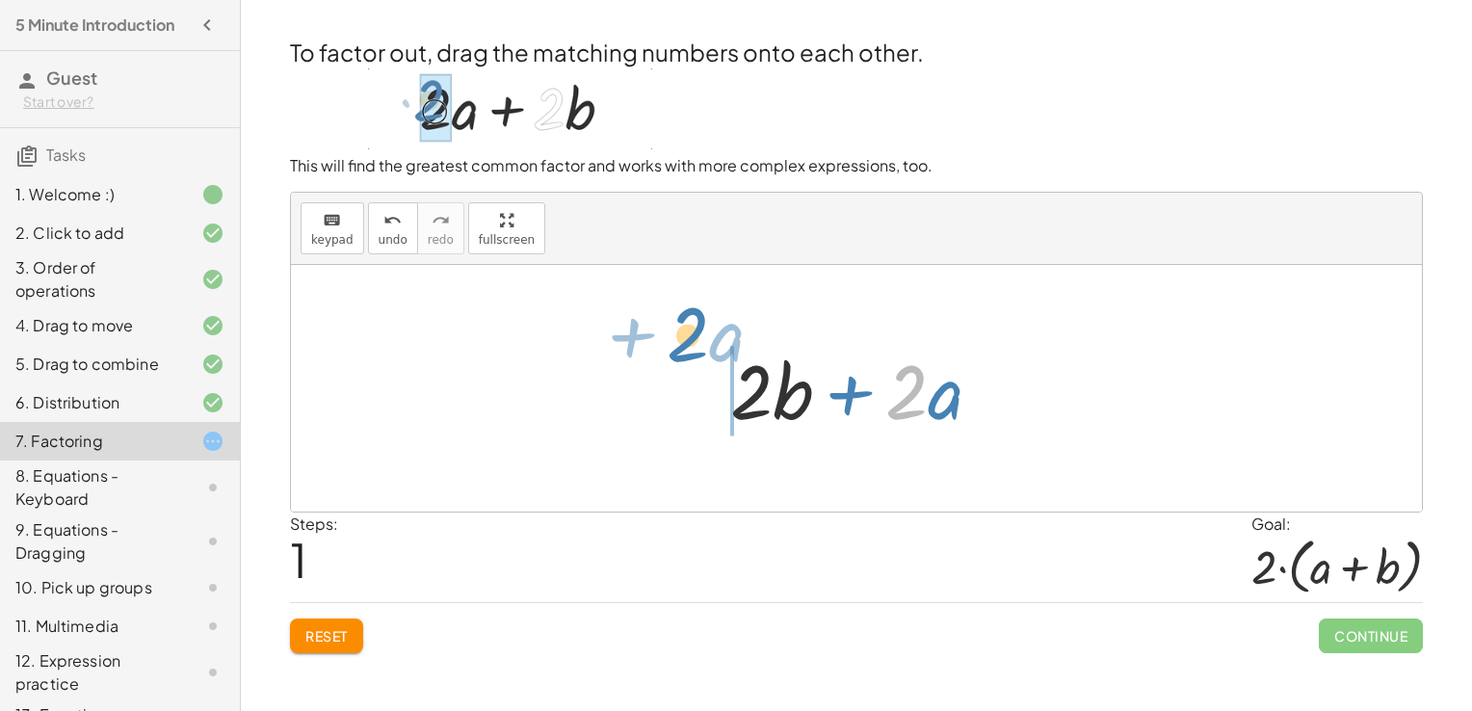
drag, startPoint x: 909, startPoint y: 405, endPoint x: 691, endPoint y: 370, distance: 221.4
click at [691, 370] on div "+ · 2 · a + · 2 · b · 2 + · a + · 2 · a + · 2 · b" at bounding box center [856, 388] width 1131 height 247
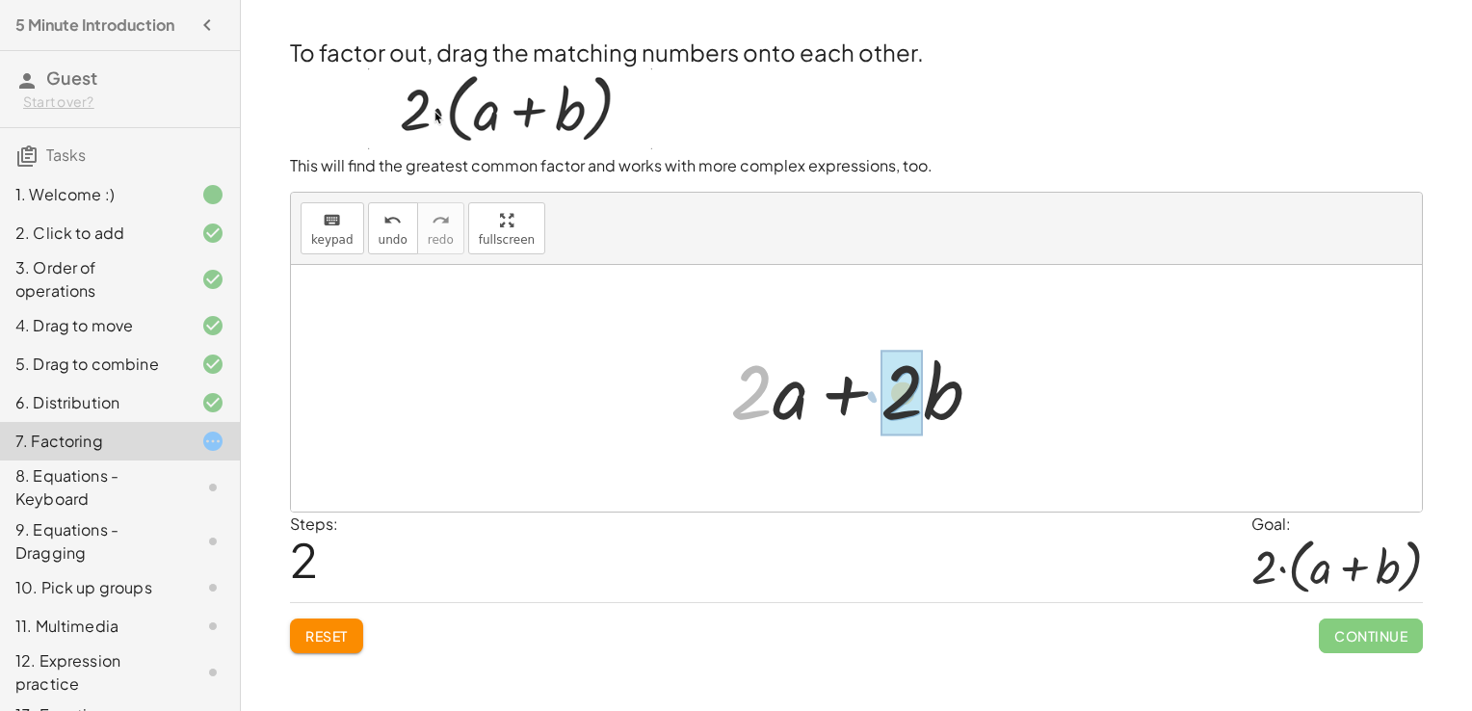
drag, startPoint x: 747, startPoint y: 395, endPoint x: 878, endPoint y: 397, distance: 131.0
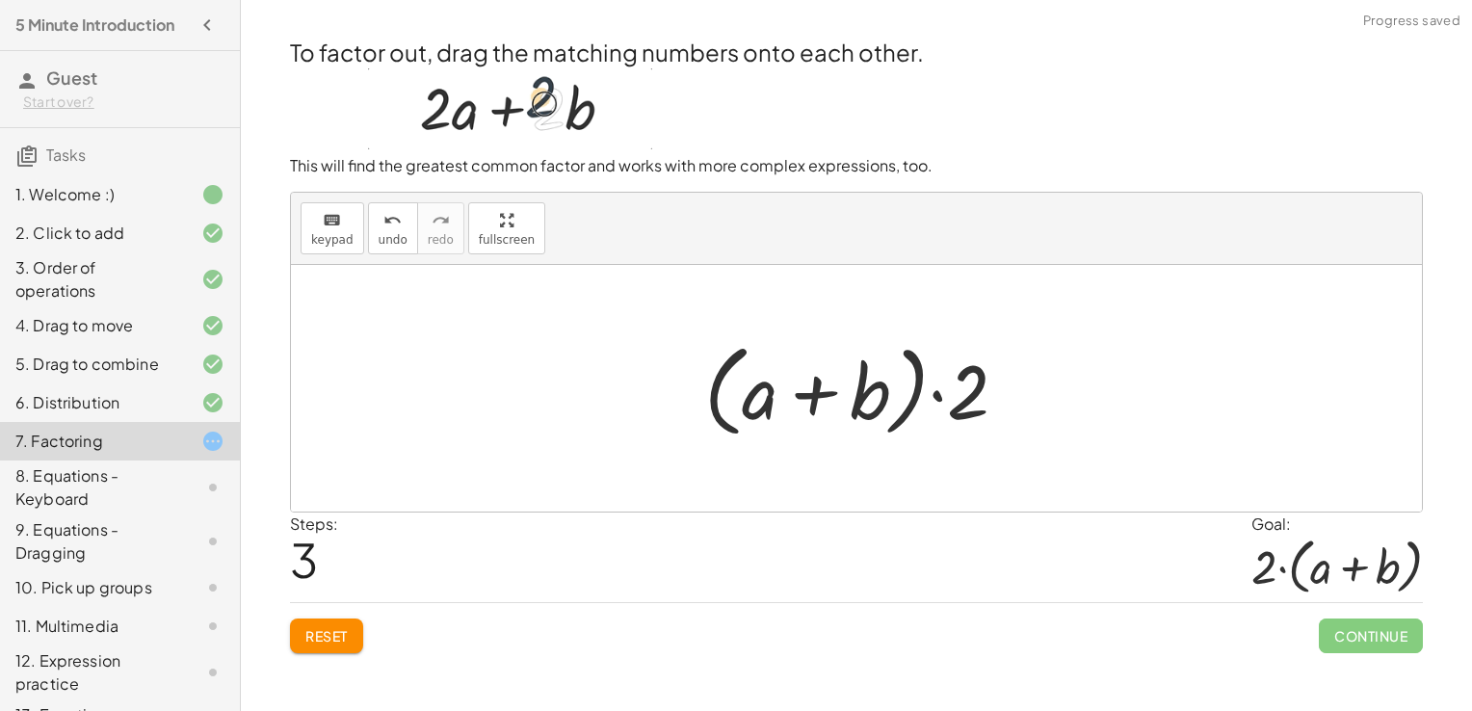
click at [135, 503] on div "8. Equations - Keyboard" at bounding box center [92, 487] width 155 height 46
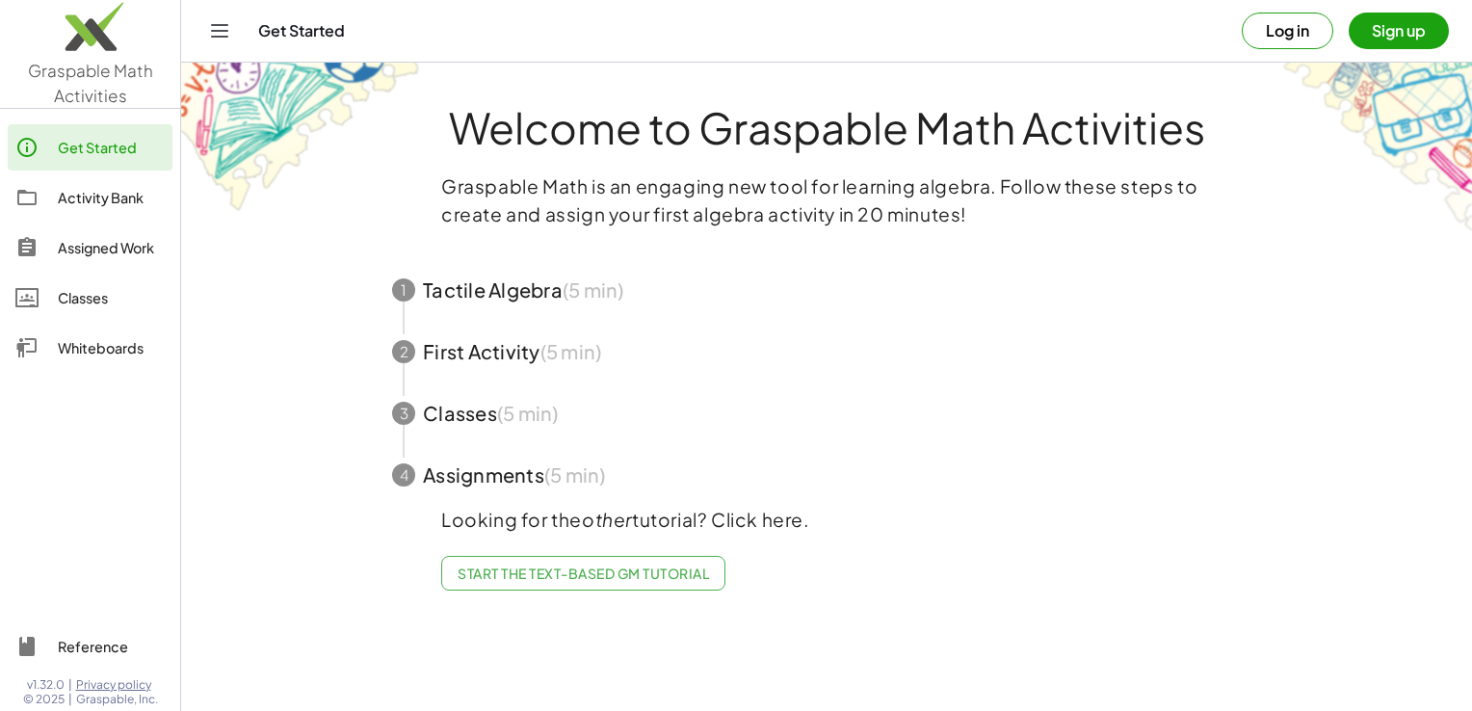
click at [78, 71] on img at bounding box center [90, 31] width 180 height 82
